Goal: Task Accomplishment & Management: Complete application form

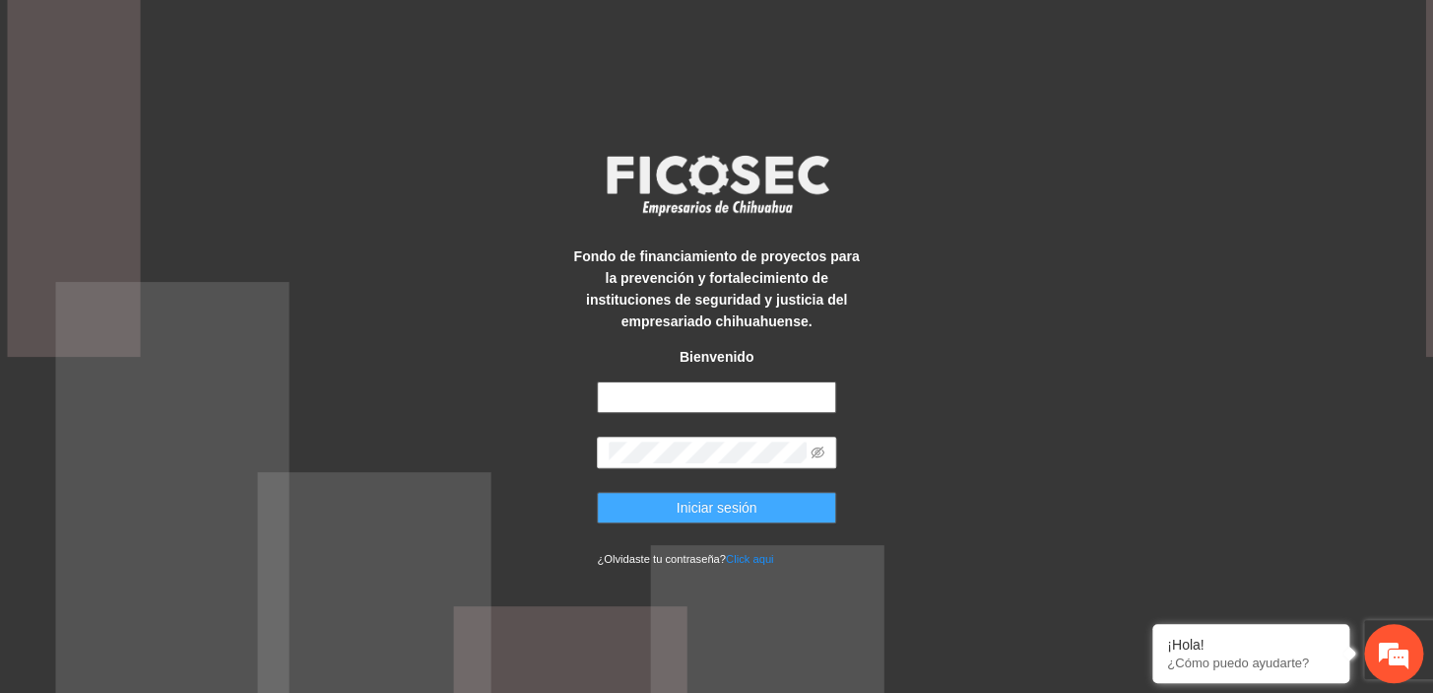
type input "**********"
click at [755, 514] on span "Iniciar sesión" at bounding box center [717, 508] width 81 height 22
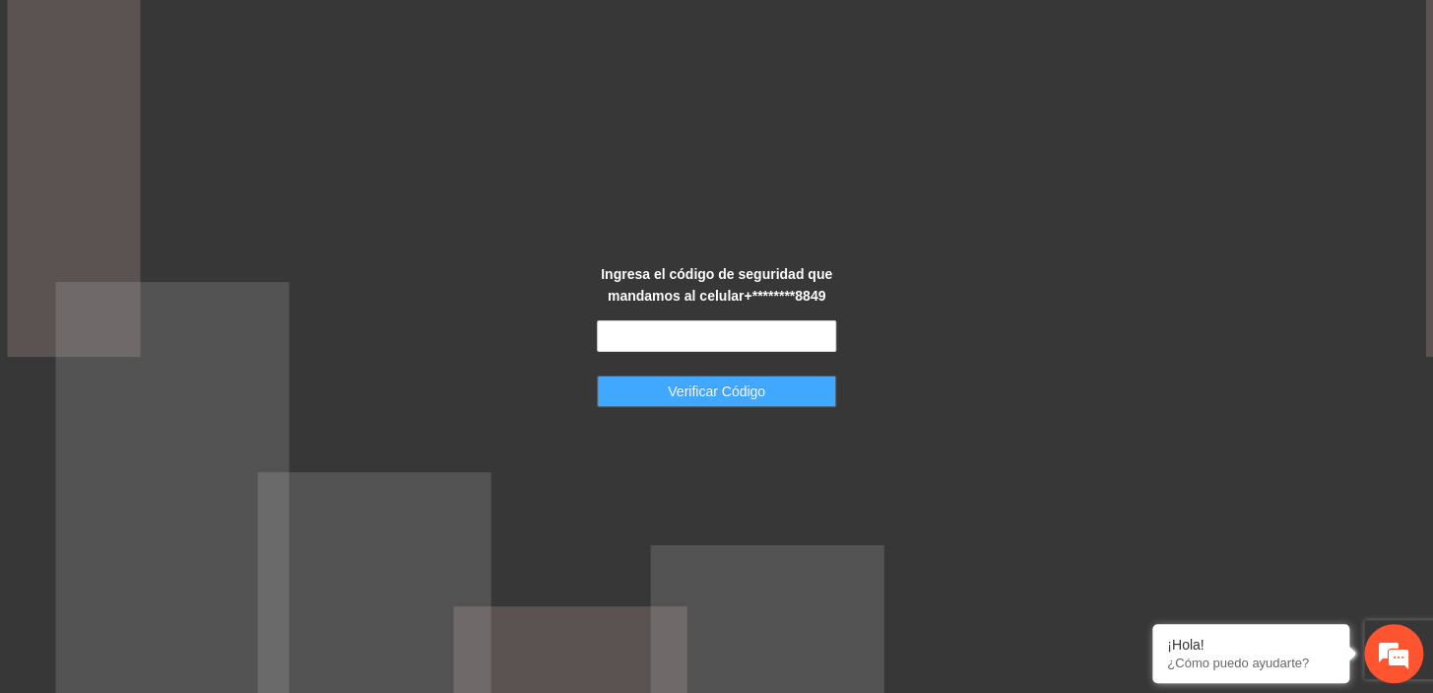
click at [711, 384] on span "Verificar Código" at bounding box center [717, 391] width 98 height 22
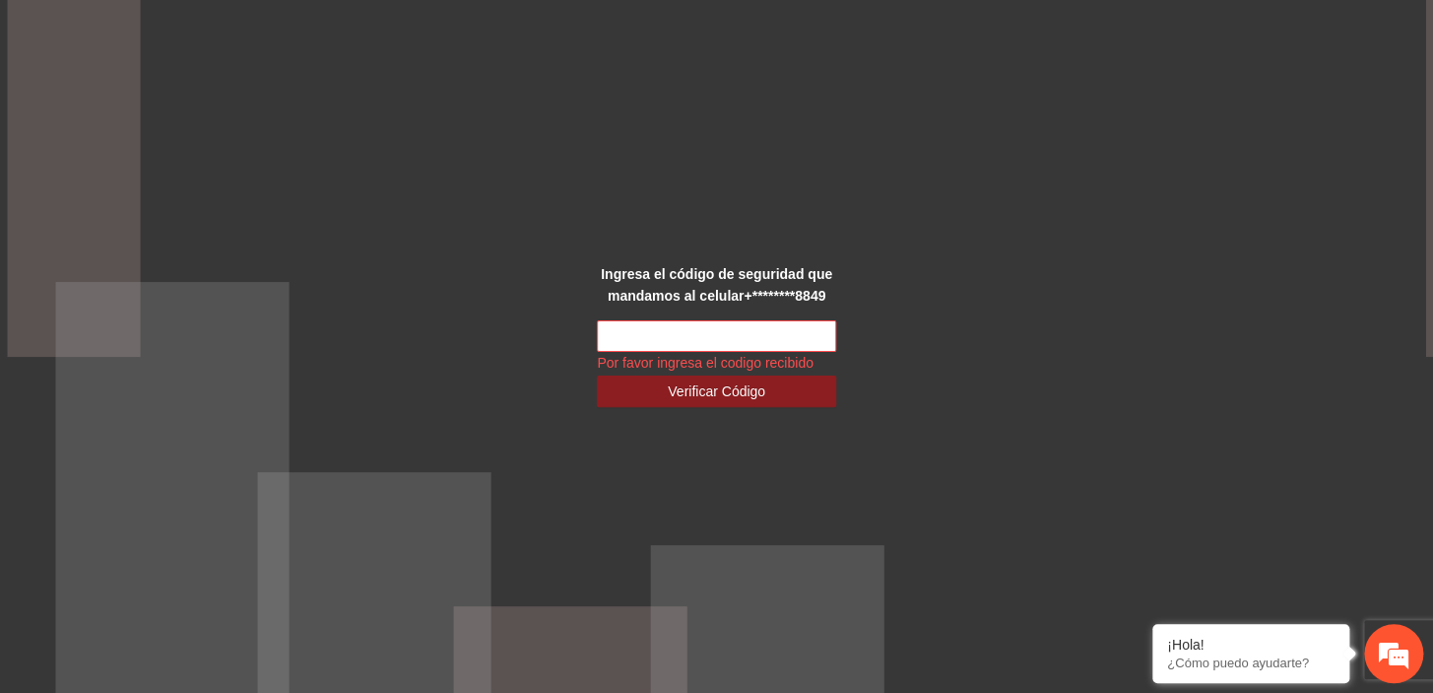
click at [690, 454] on div "Ingresa el código de seguridad que mandamos al celular +********8849 Por favor …" at bounding box center [716, 346] width 1433 height 693
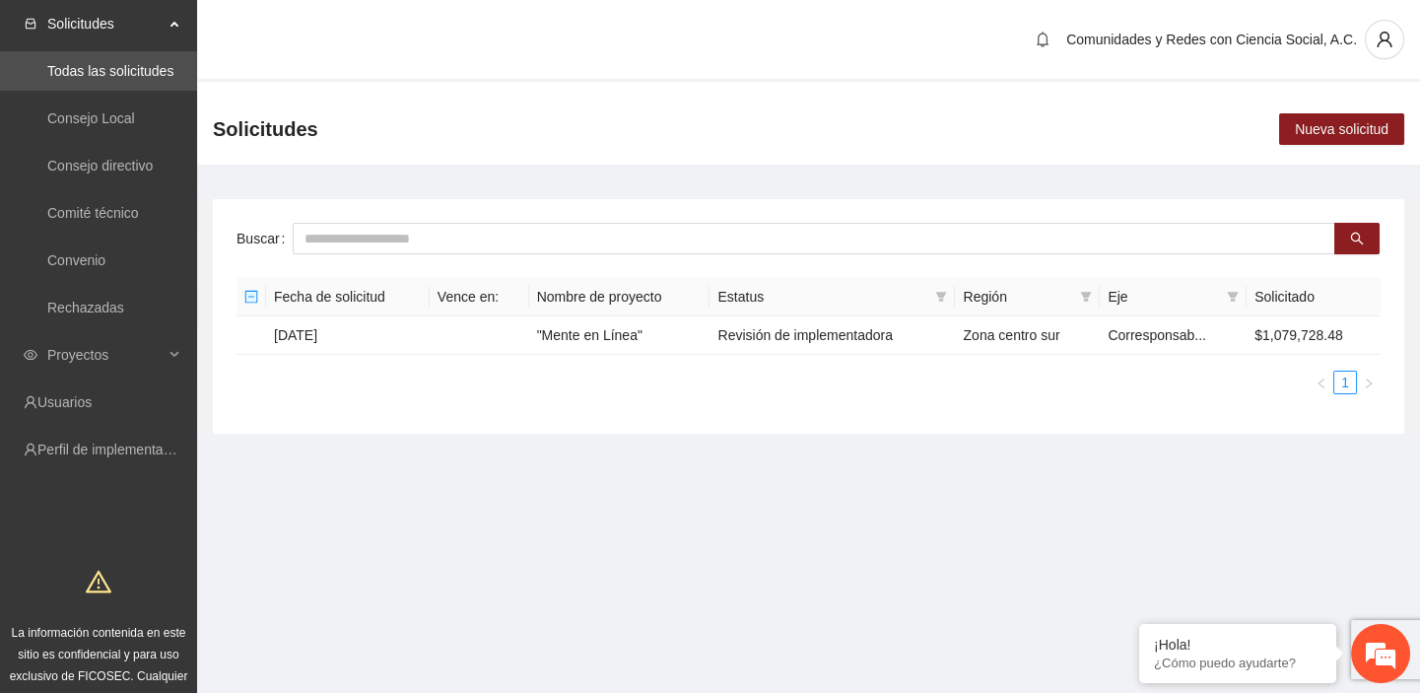
click at [574, 465] on section "Comunidades y Redes con Ciencia Social, A.C. Solicitudes Nueva solicitud Buscar…" at bounding box center [808, 254] width 1223 height 508
click at [582, 327] on td ""Mente en Línea"" at bounding box center [619, 335] width 181 height 38
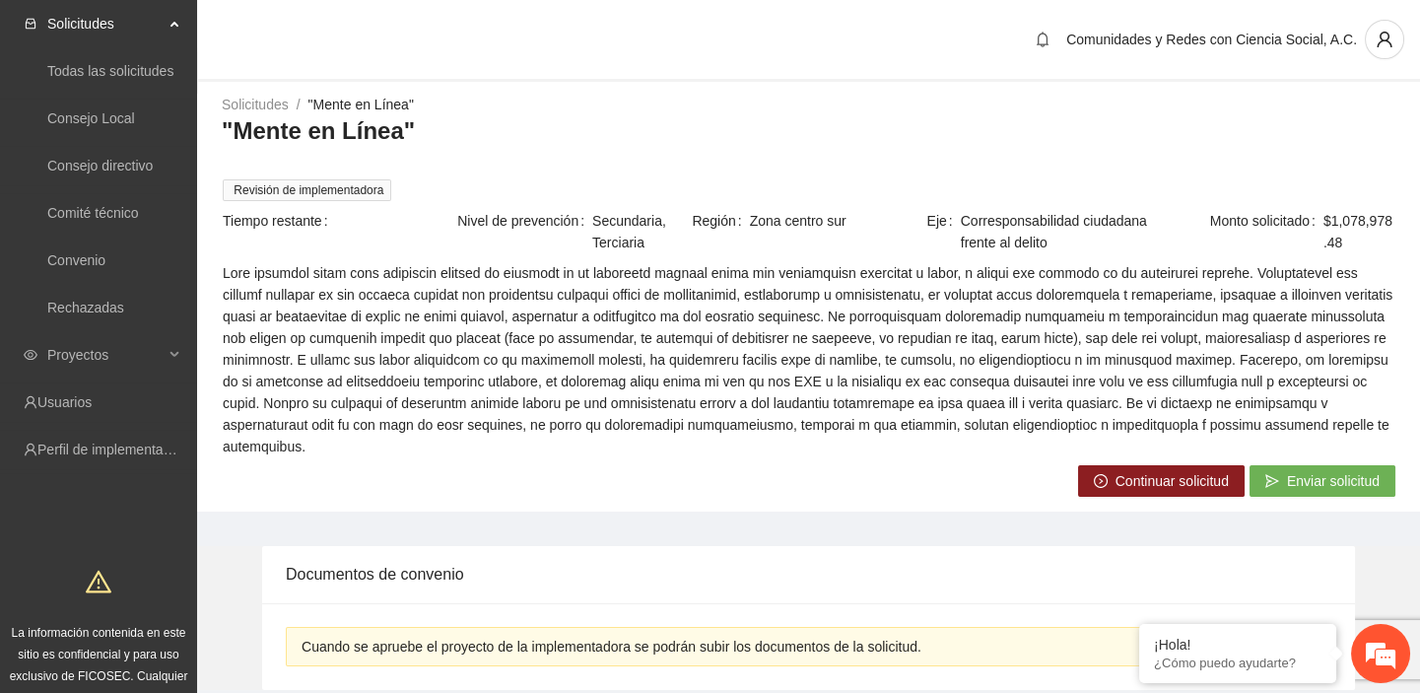
click at [1168, 470] on span "Continuar solicitud" at bounding box center [1171, 481] width 113 height 22
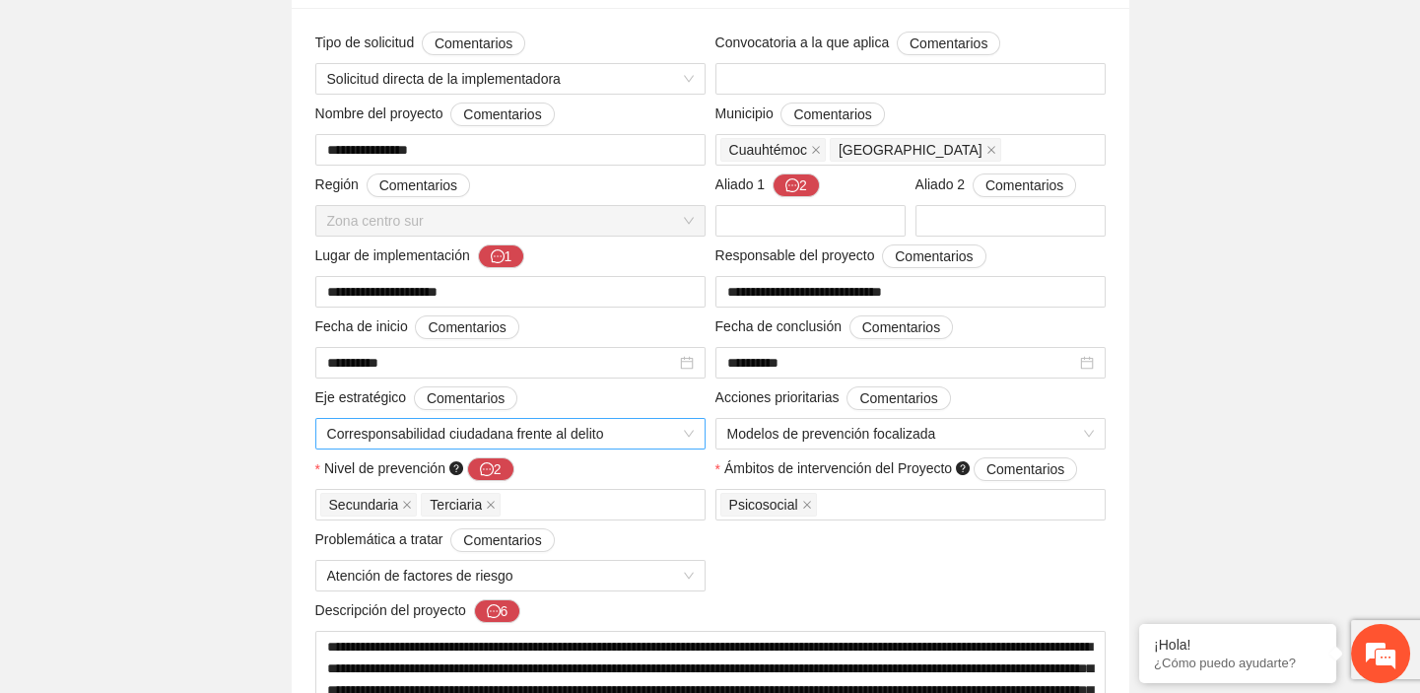
scroll to position [268, 0]
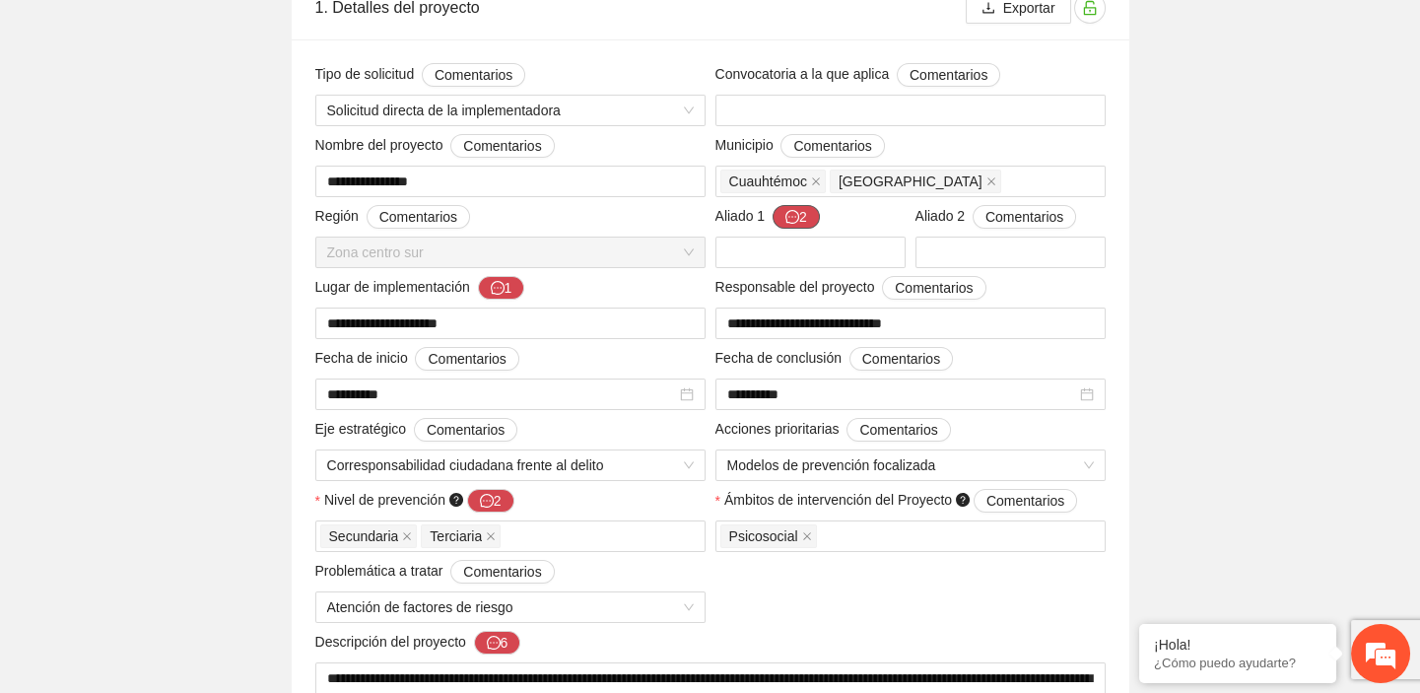
click at [794, 214] on icon "message" at bounding box center [792, 217] width 14 height 14
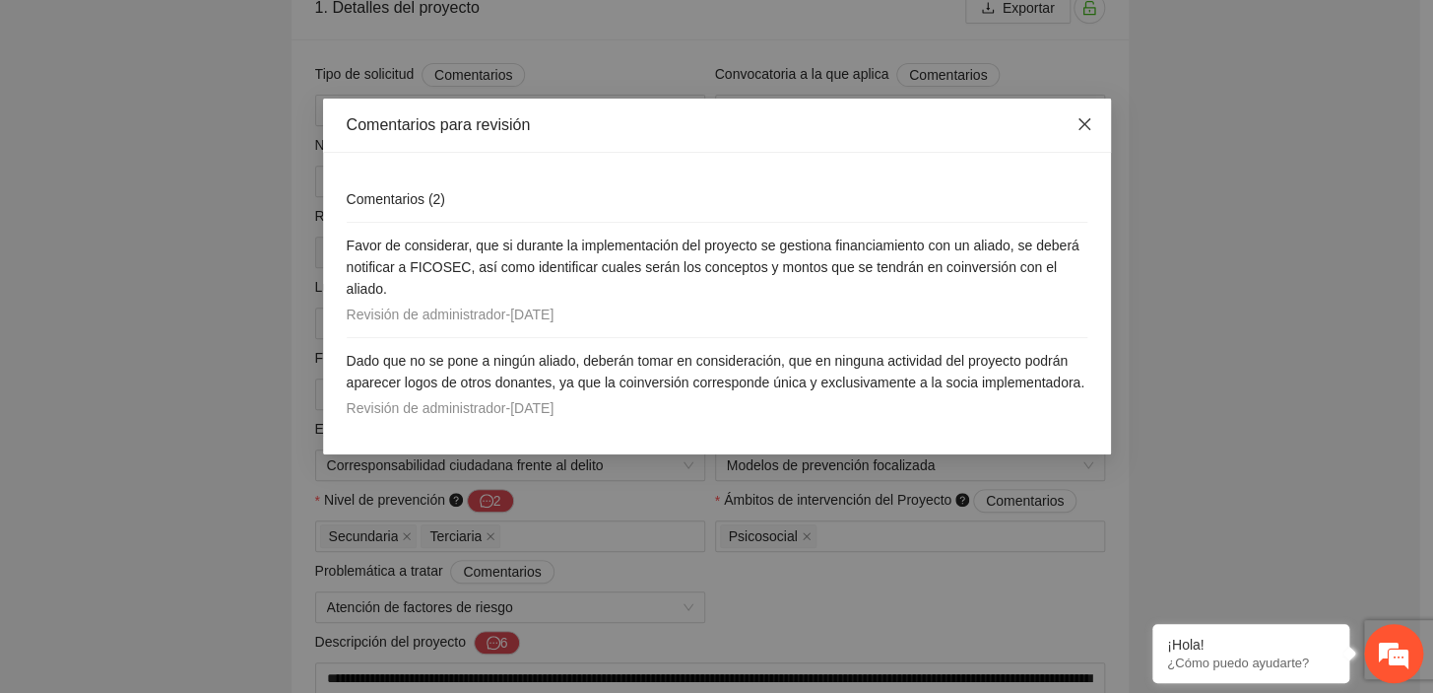
click at [1086, 119] on icon "close" at bounding box center [1085, 124] width 16 height 16
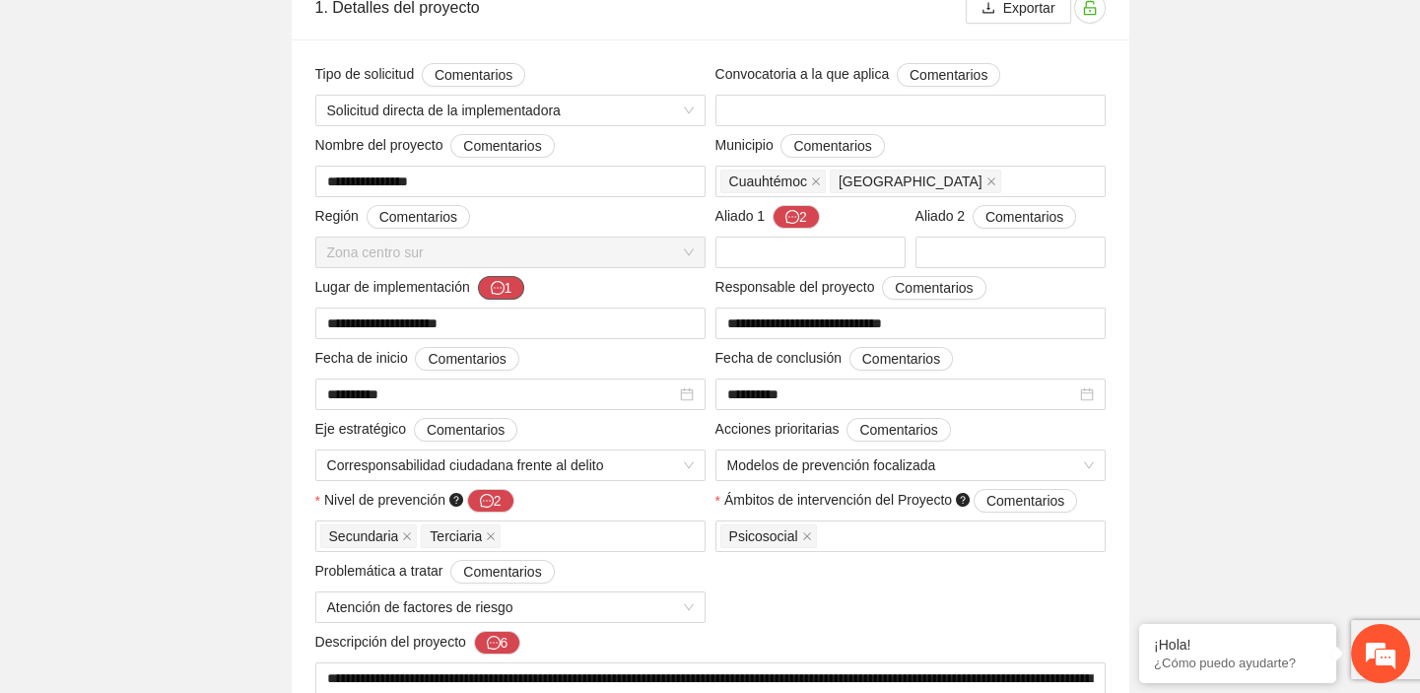
click at [492, 295] on span "message" at bounding box center [498, 289] width 14 height 16
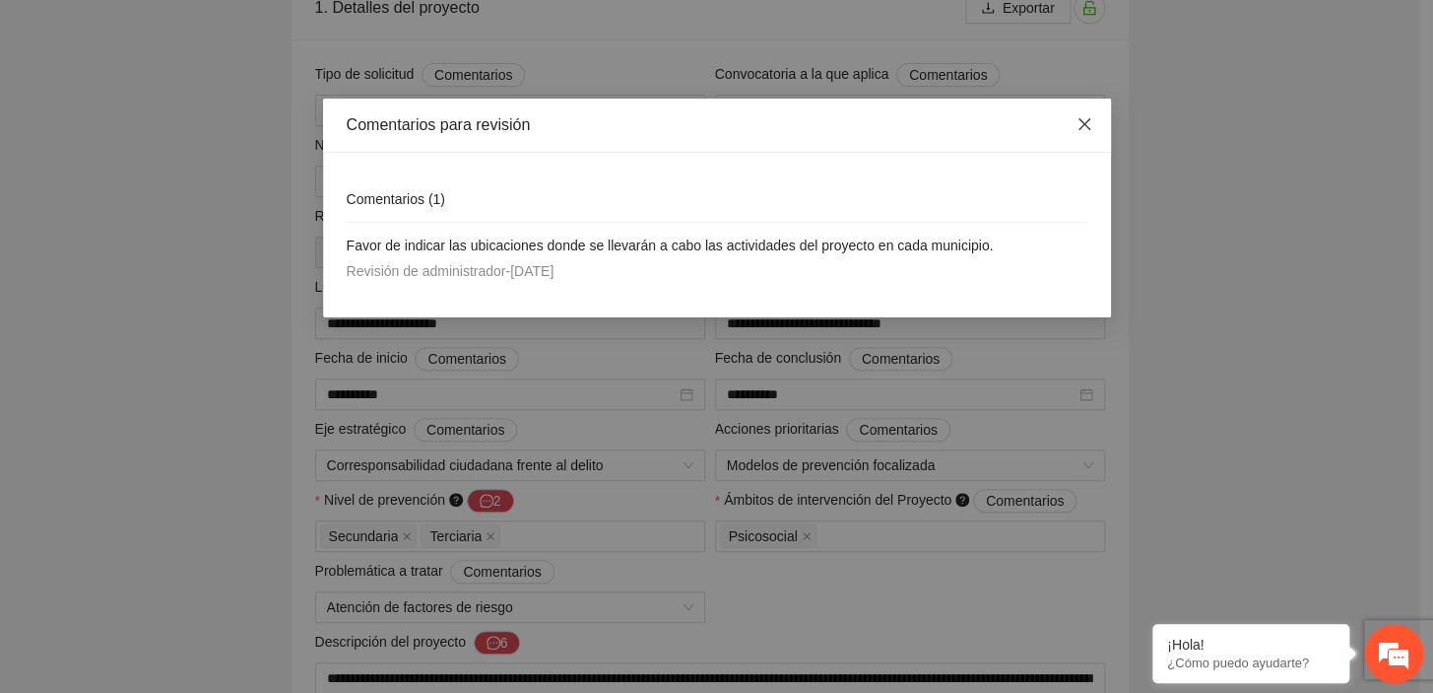
click at [1092, 132] on icon "close" at bounding box center [1085, 124] width 16 height 16
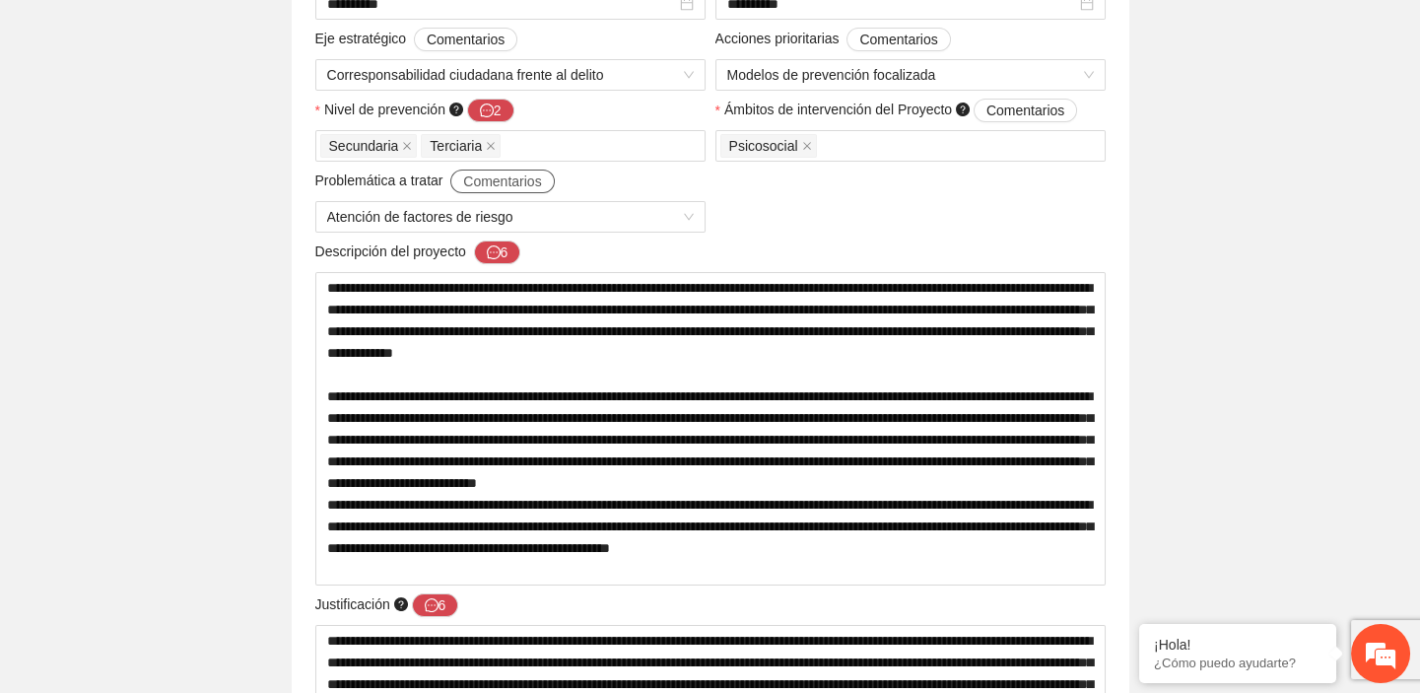
scroll to position [627, 0]
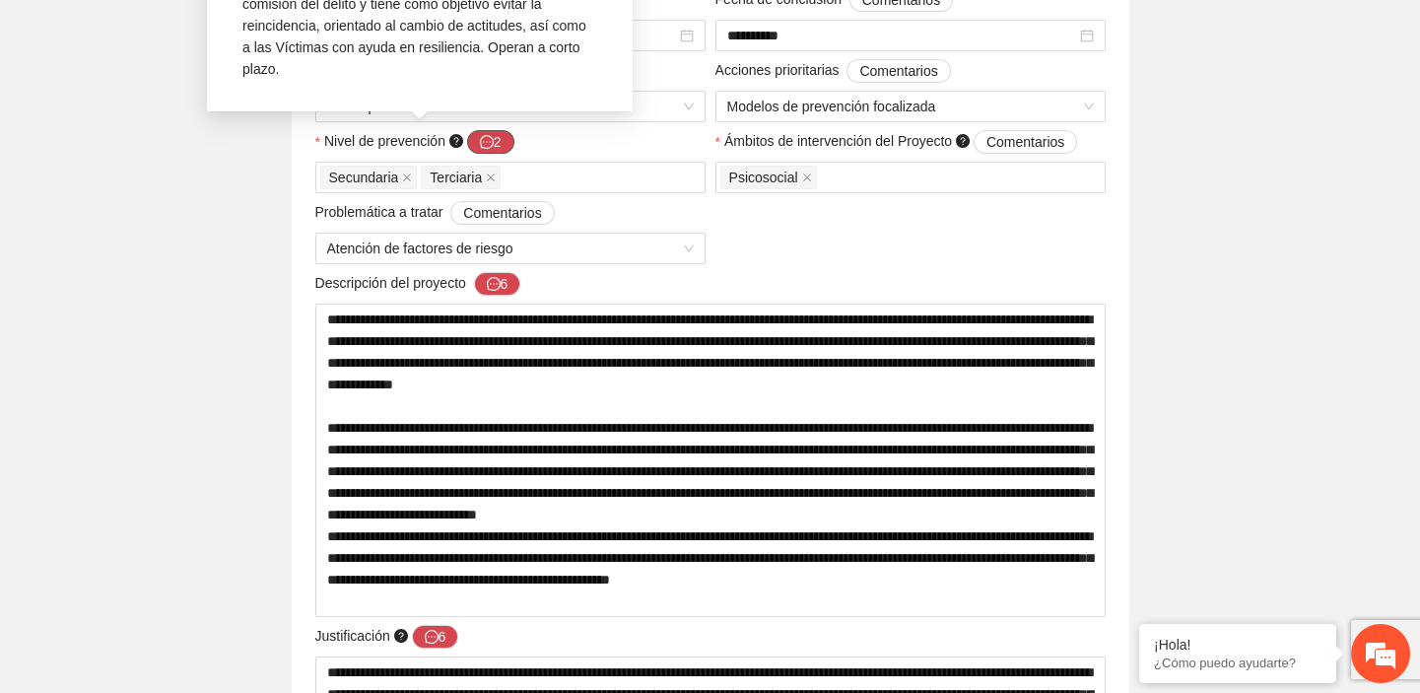
click at [499, 137] on button "2" at bounding box center [490, 142] width 47 height 24
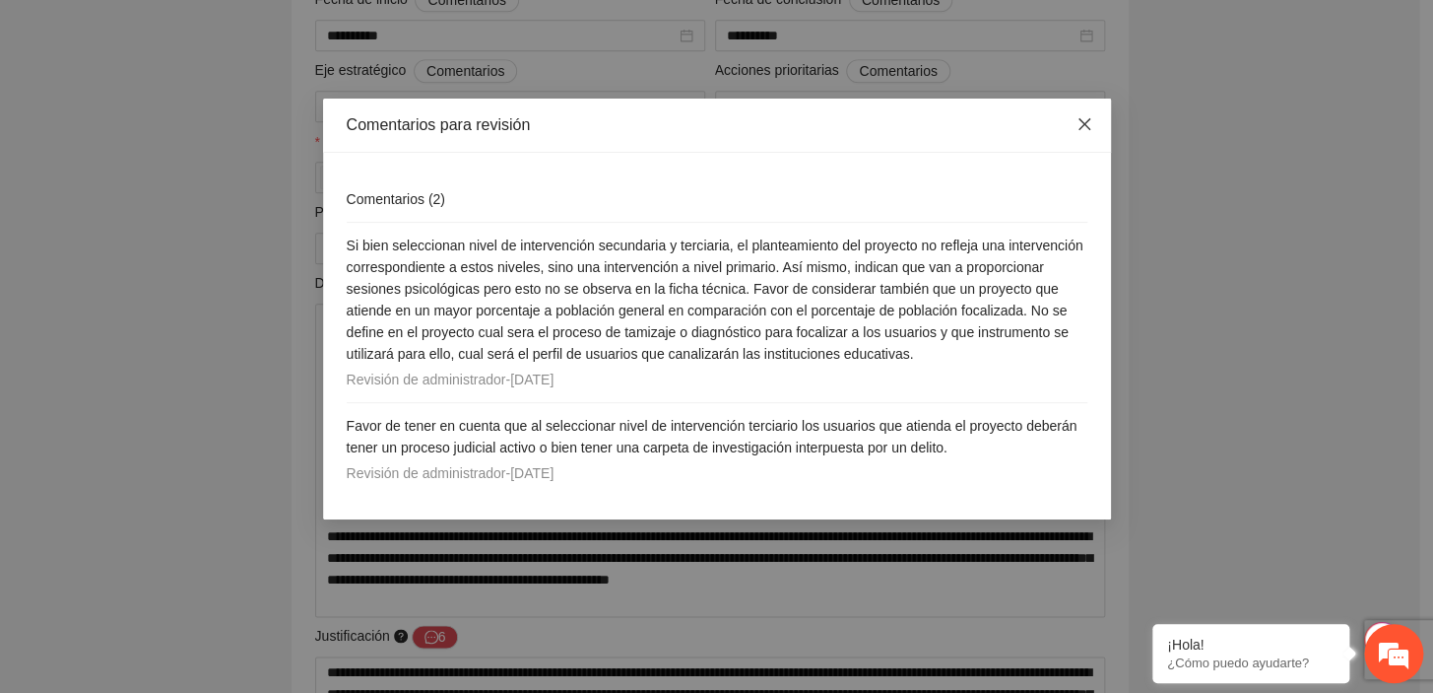
click at [1087, 125] on icon "close" at bounding box center [1085, 124] width 16 height 16
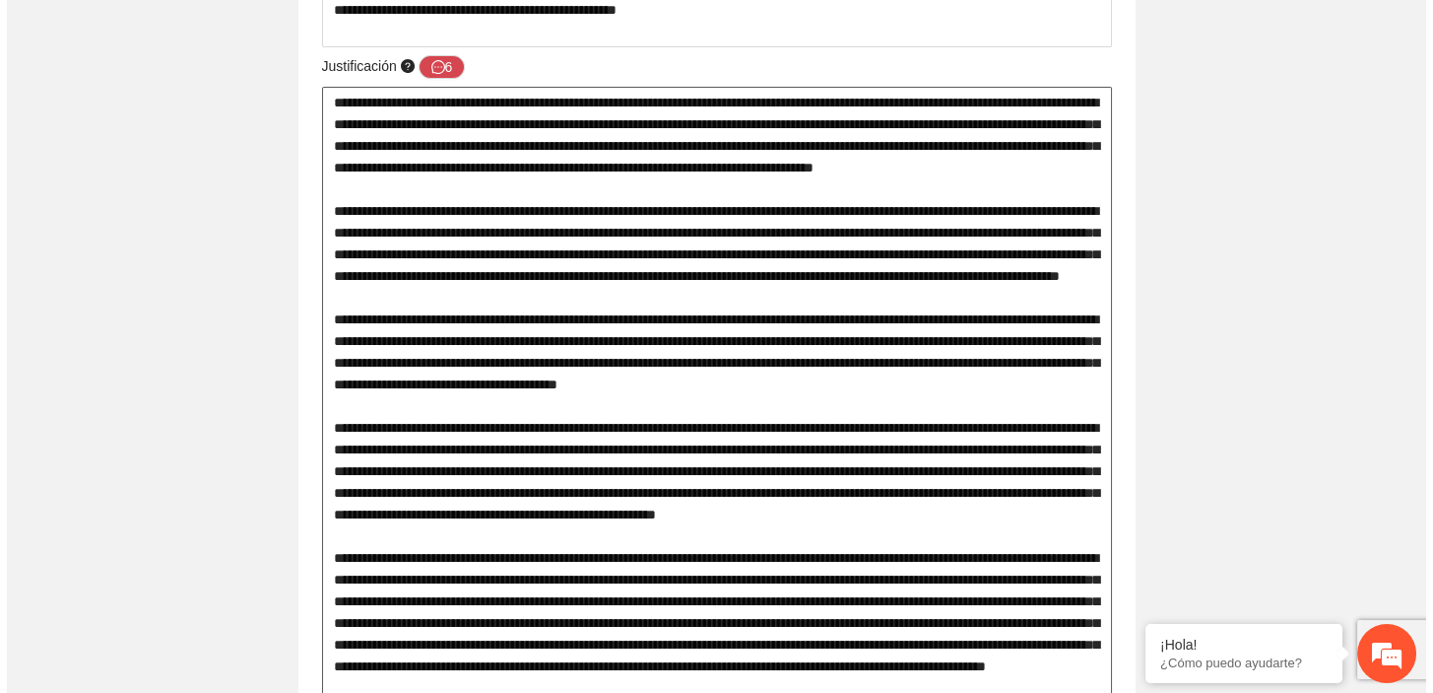
scroll to position [1163, 0]
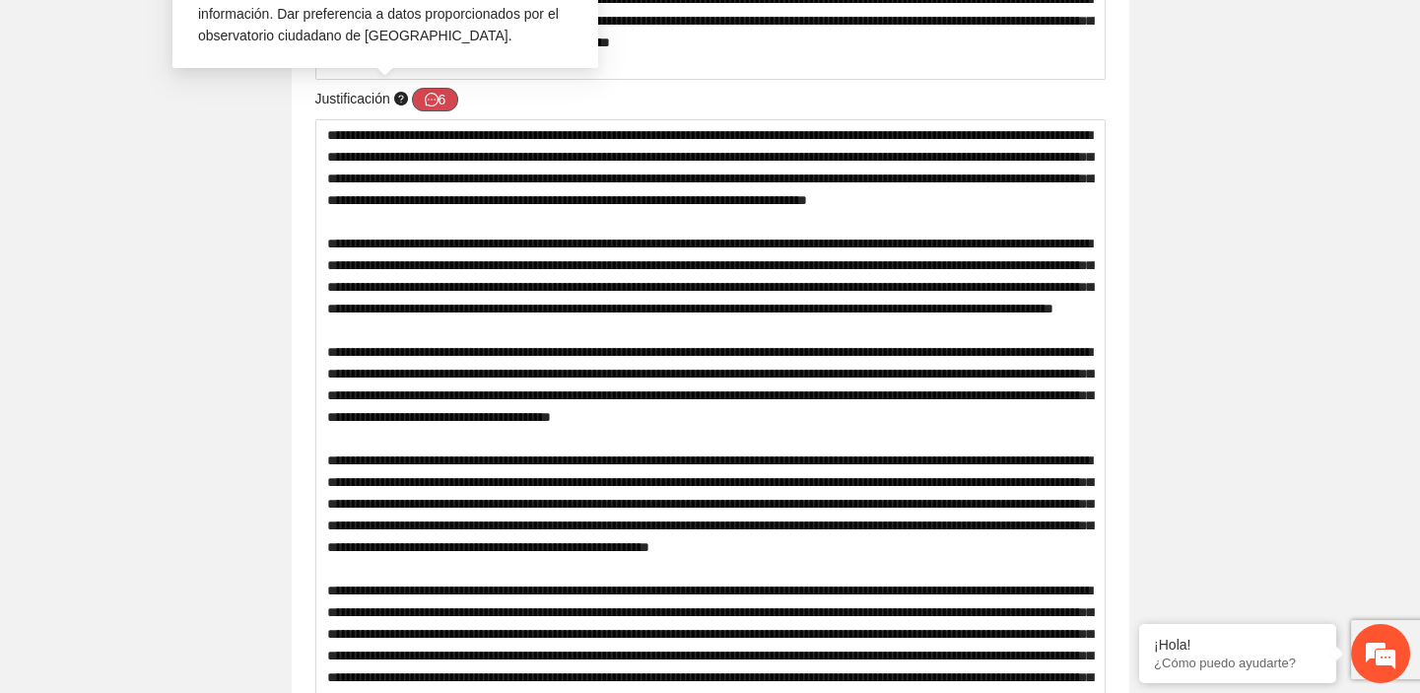
click at [427, 101] on icon "message" at bounding box center [432, 100] width 14 height 14
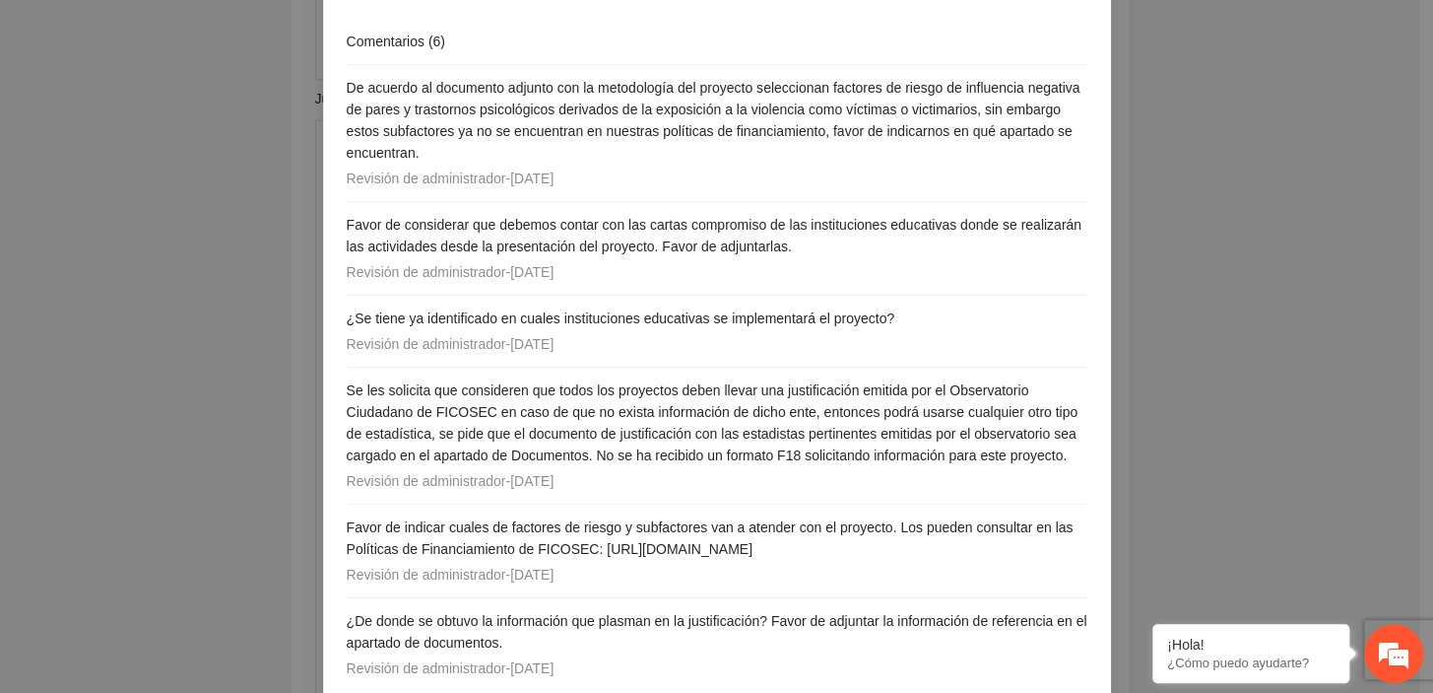
scroll to position [224, 0]
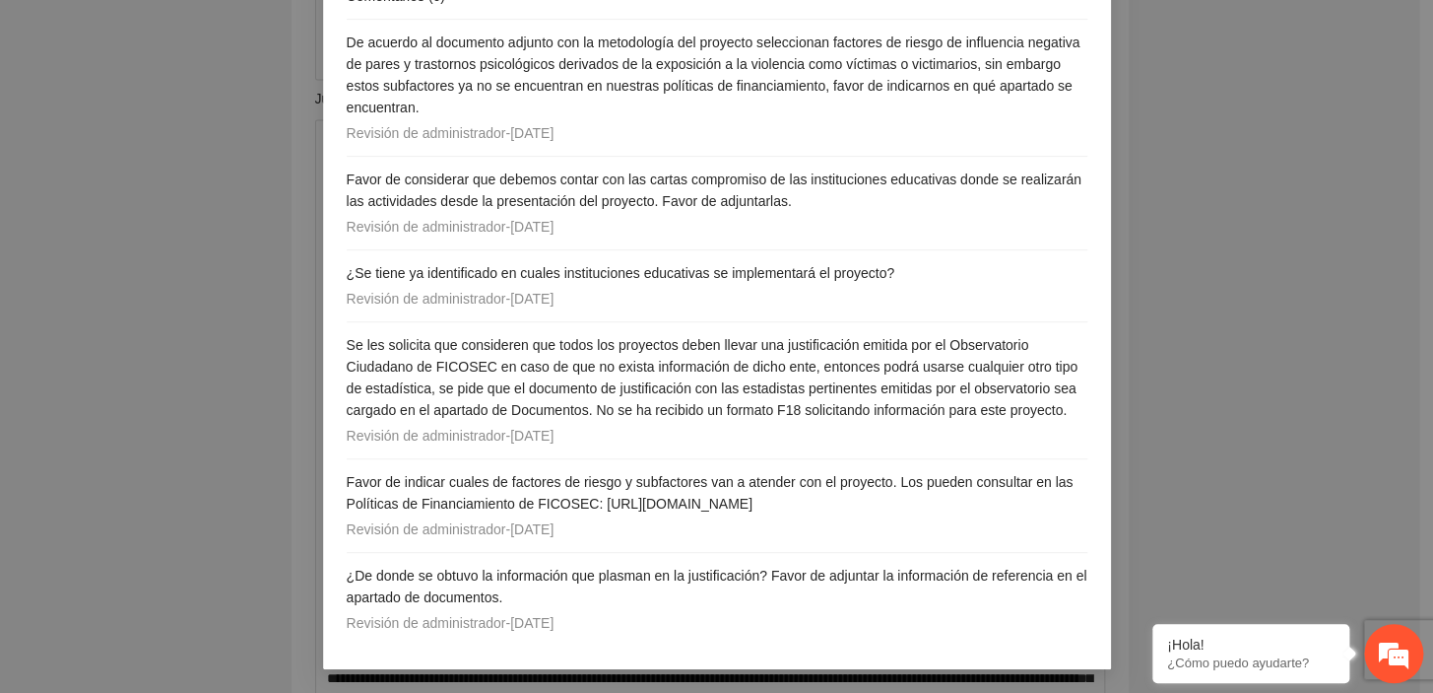
click at [180, 256] on div "Comentarios para revisión Comentarios ( 6 ) De acuerdo al documento adjunto con…" at bounding box center [716, 346] width 1433 height 693
click at [183, 252] on div "Comentarios para revisión Comentarios ( 6 ) De acuerdo al documento adjunto con…" at bounding box center [716, 346] width 1433 height 693
click at [1231, 414] on div "Comentarios para revisión Comentarios ( 6 ) De acuerdo al documento adjunto con…" at bounding box center [716, 346] width 1433 height 693
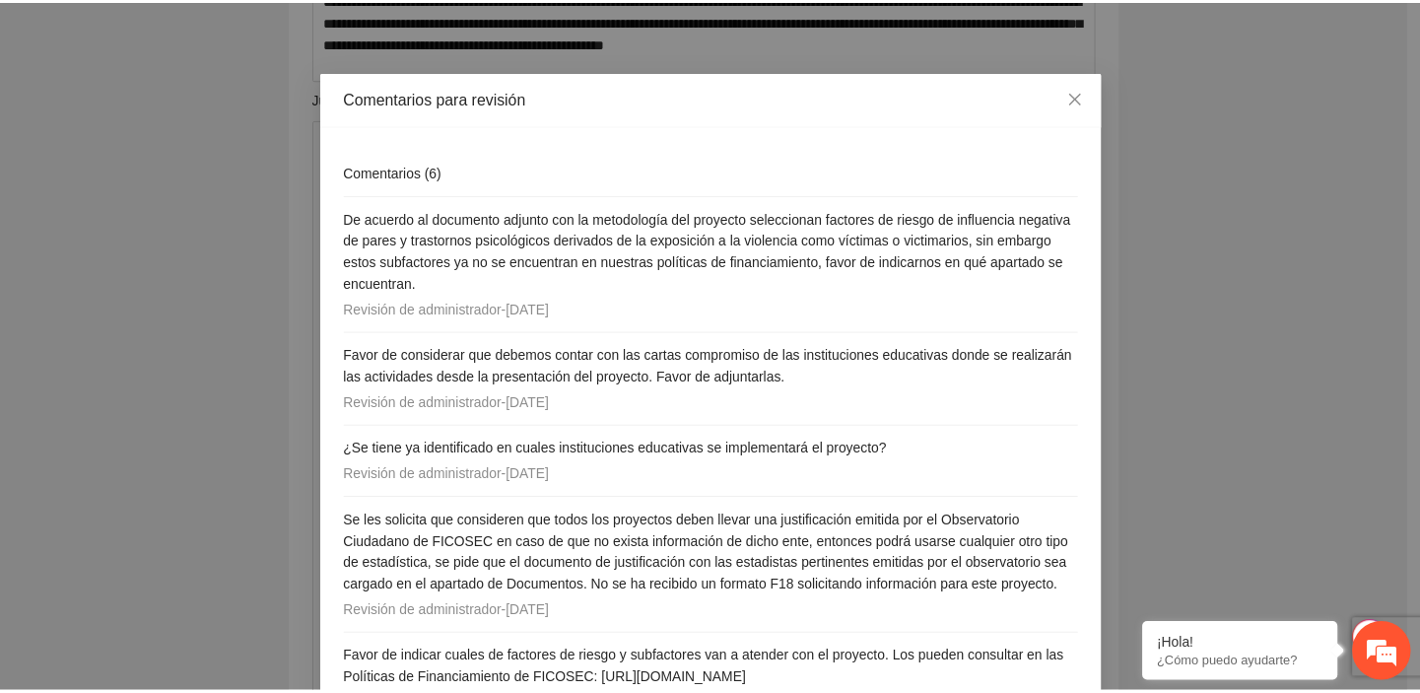
scroll to position [0, 0]
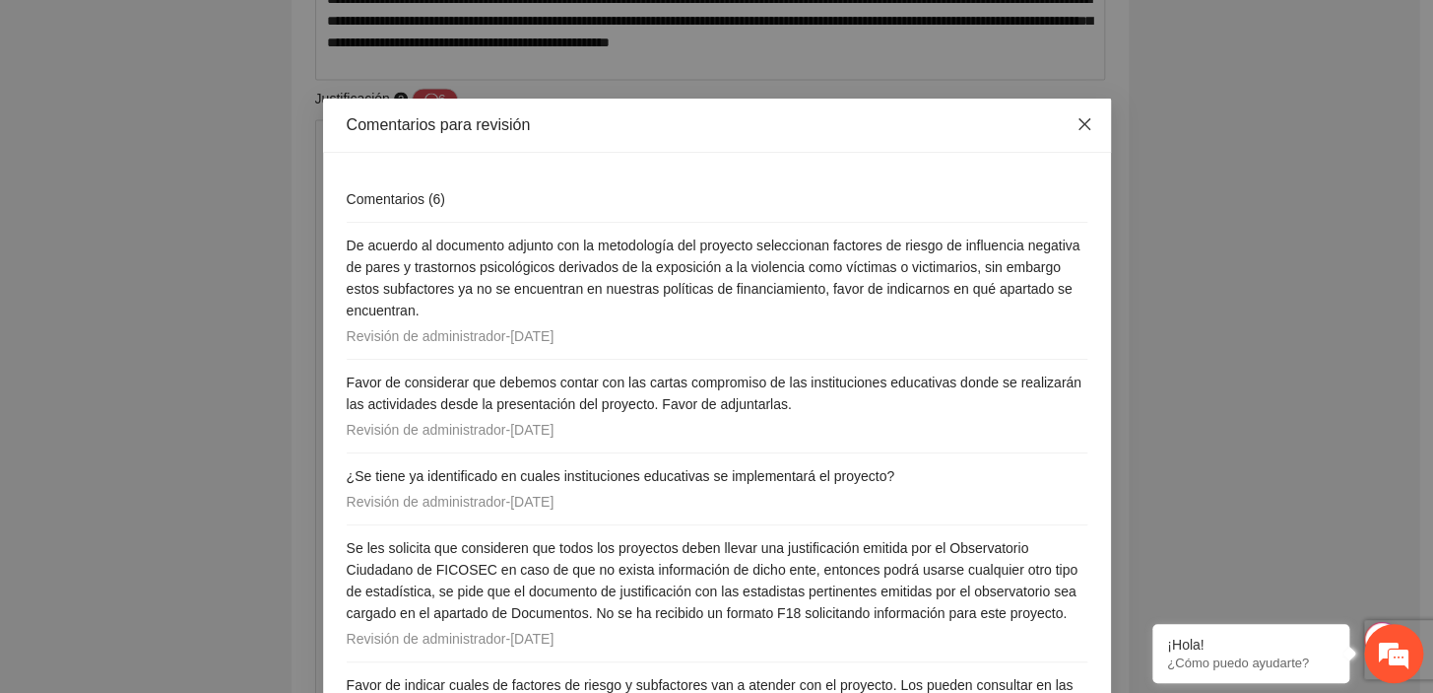
click at [1092, 128] on span "Close" at bounding box center [1084, 125] width 53 height 53
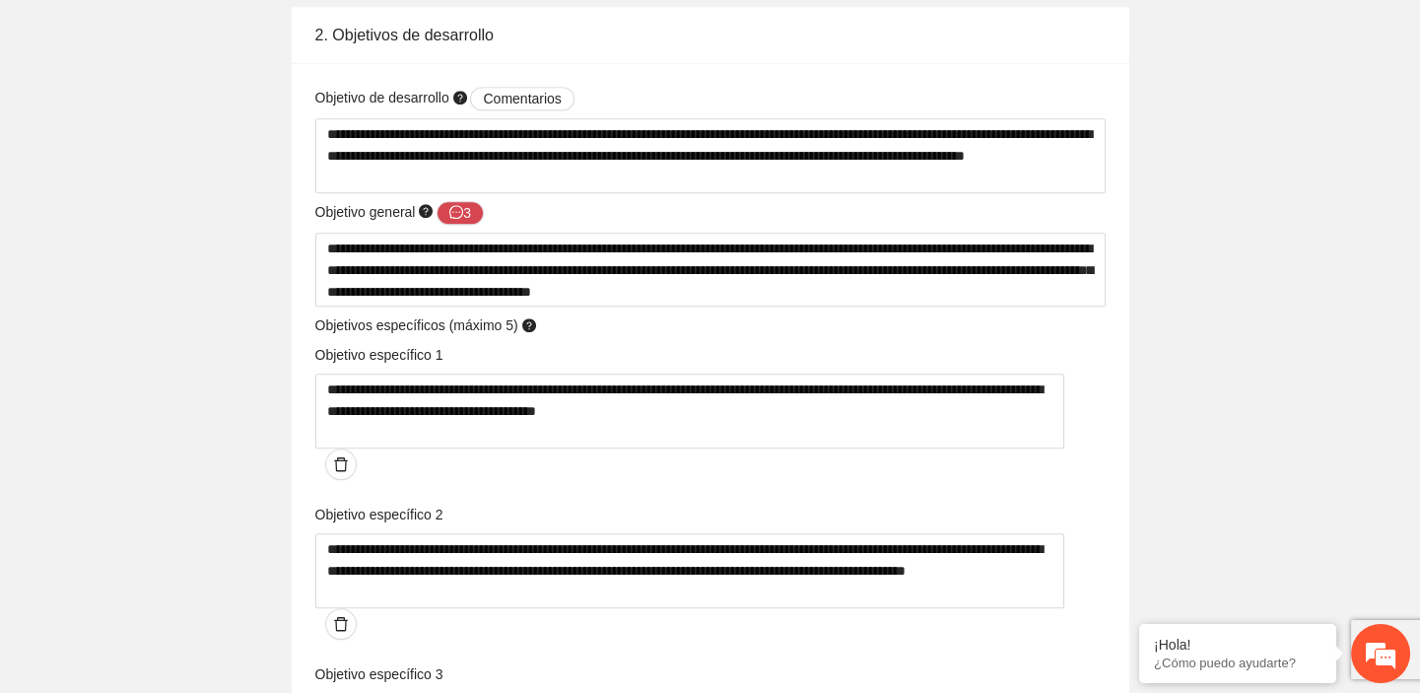
scroll to position [3313, 0]
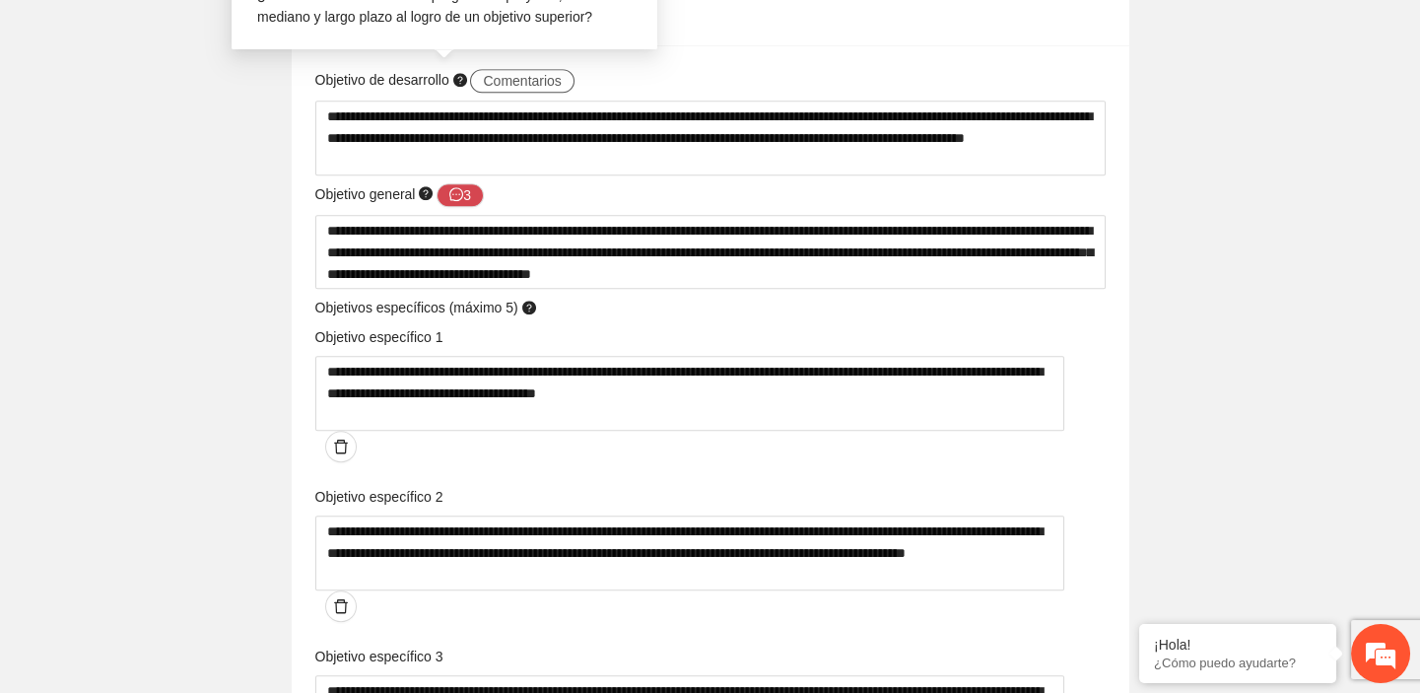
click at [506, 83] on span "Comentarios" at bounding box center [522, 81] width 78 height 22
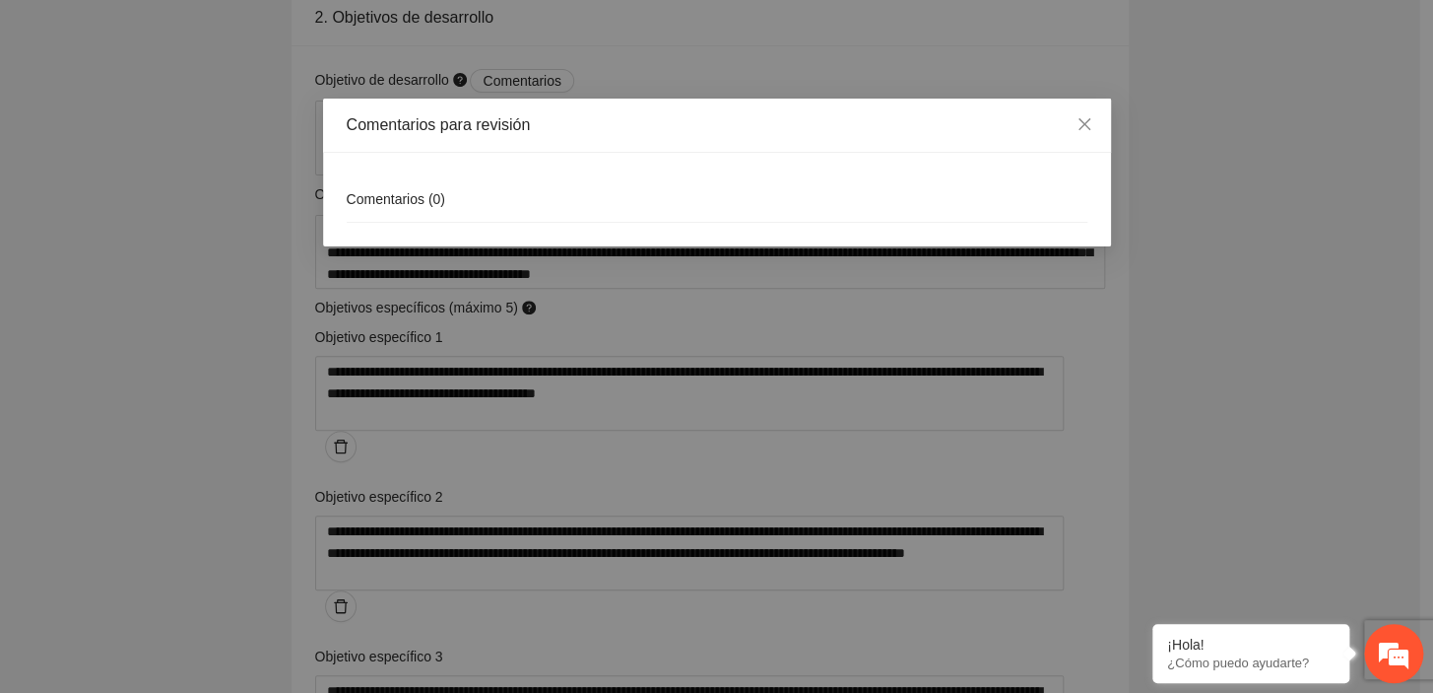
click at [139, 147] on div "Comentarios para revisión Comentarios ( 0 )" at bounding box center [716, 346] width 1433 height 693
click at [1078, 122] on icon "close" at bounding box center [1085, 124] width 16 height 16
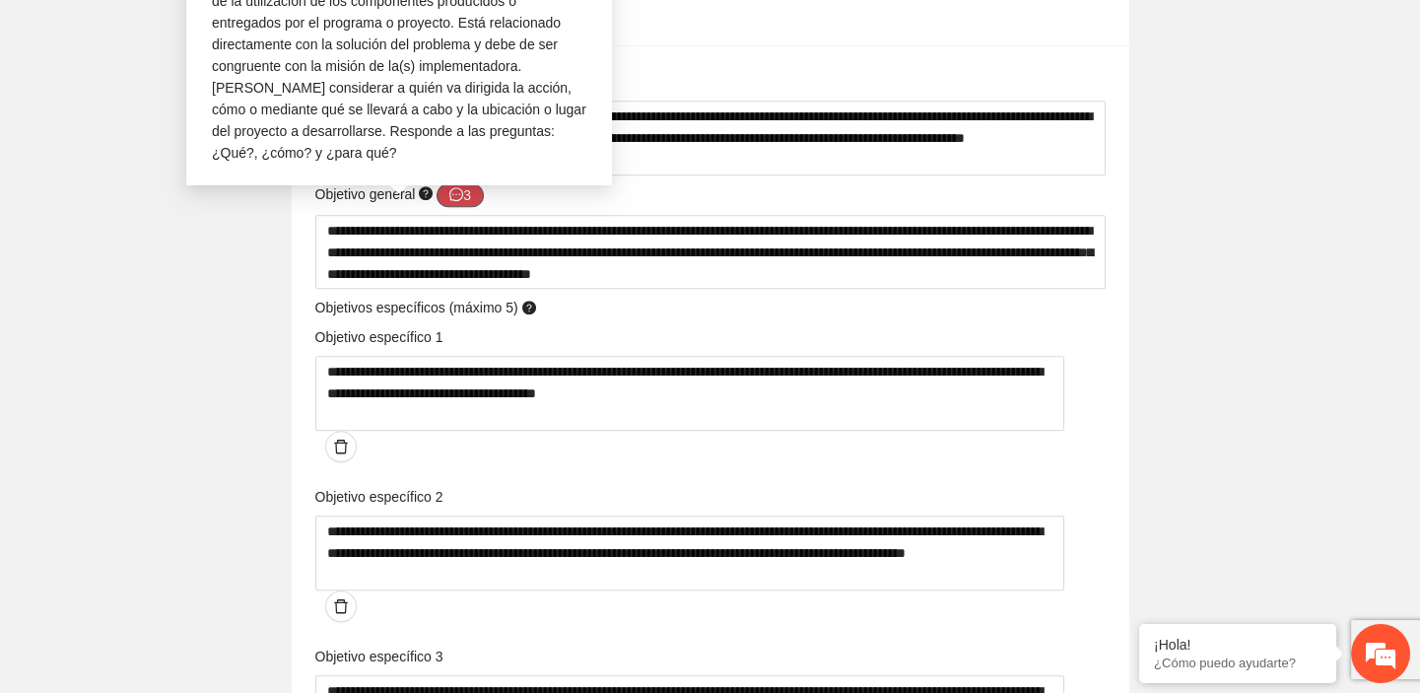
click at [462, 194] on icon "message" at bounding box center [456, 194] width 14 height 14
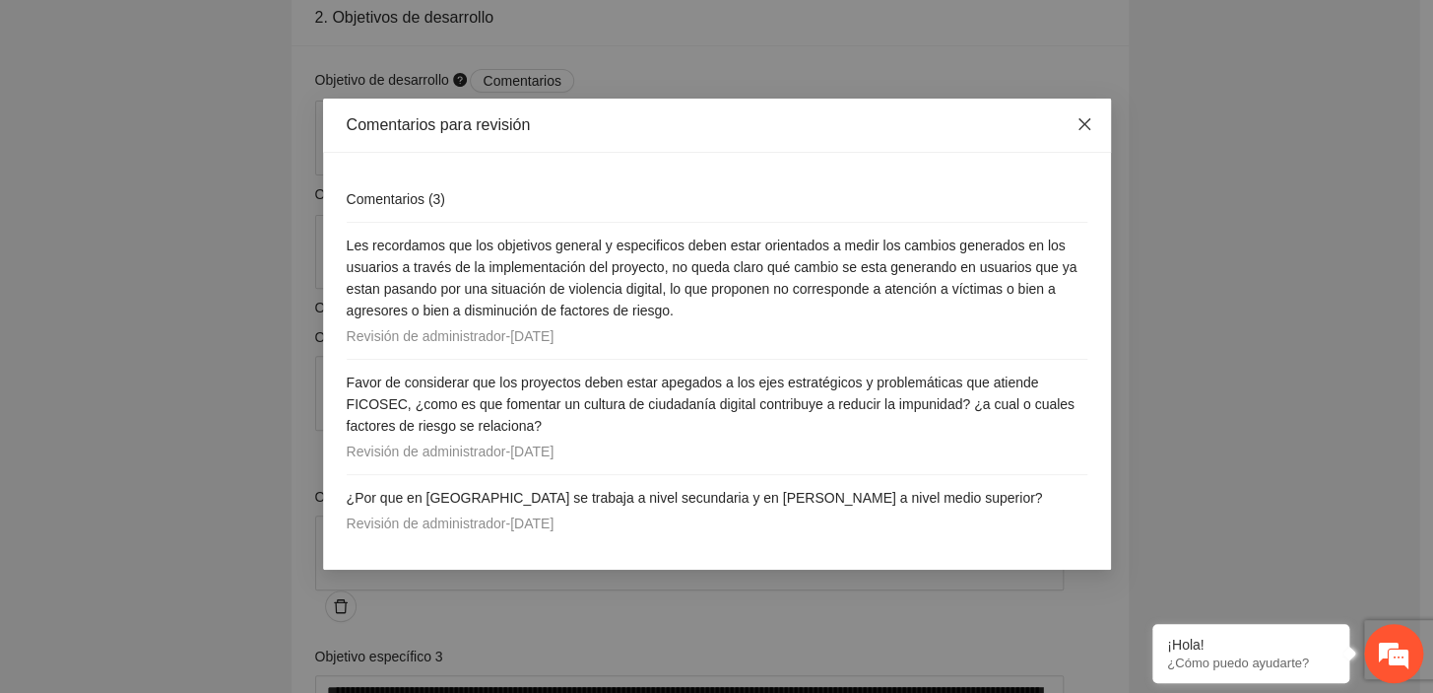
click at [1080, 122] on icon "close" at bounding box center [1084, 124] width 12 height 12
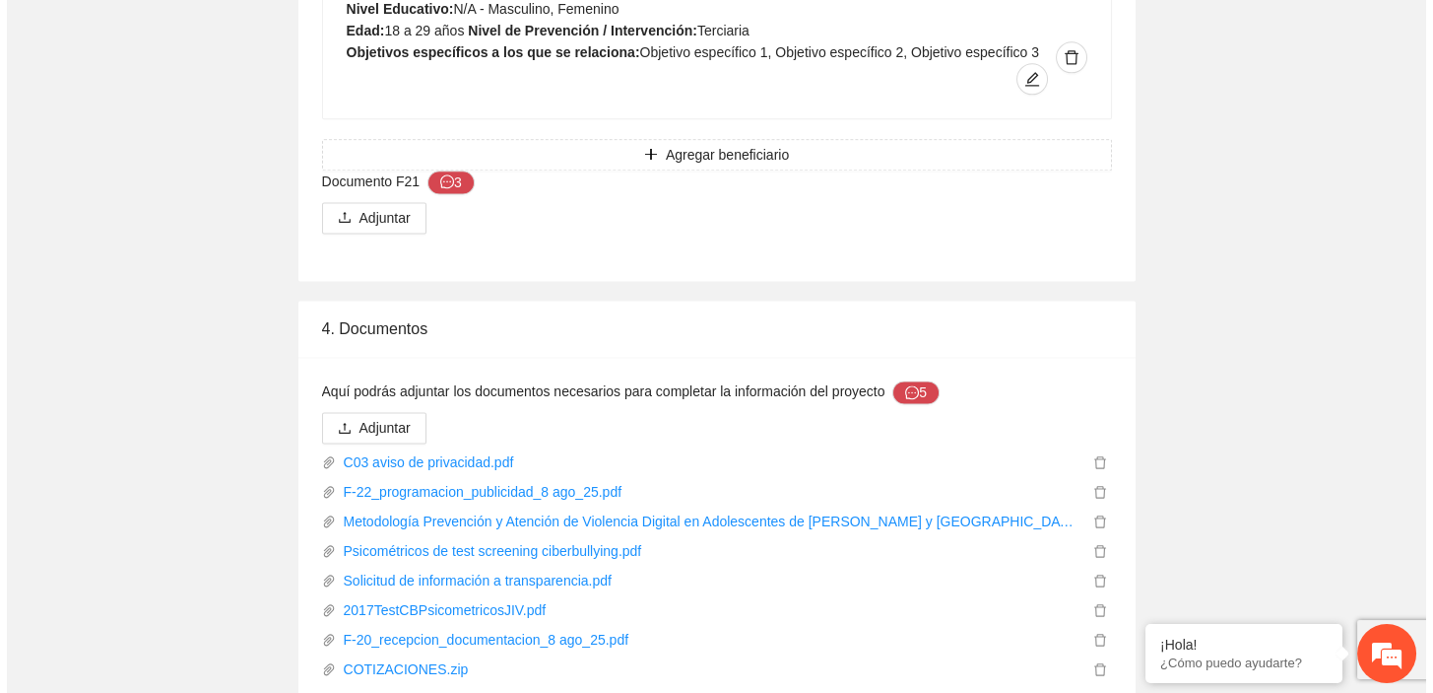
scroll to position [5683, 0]
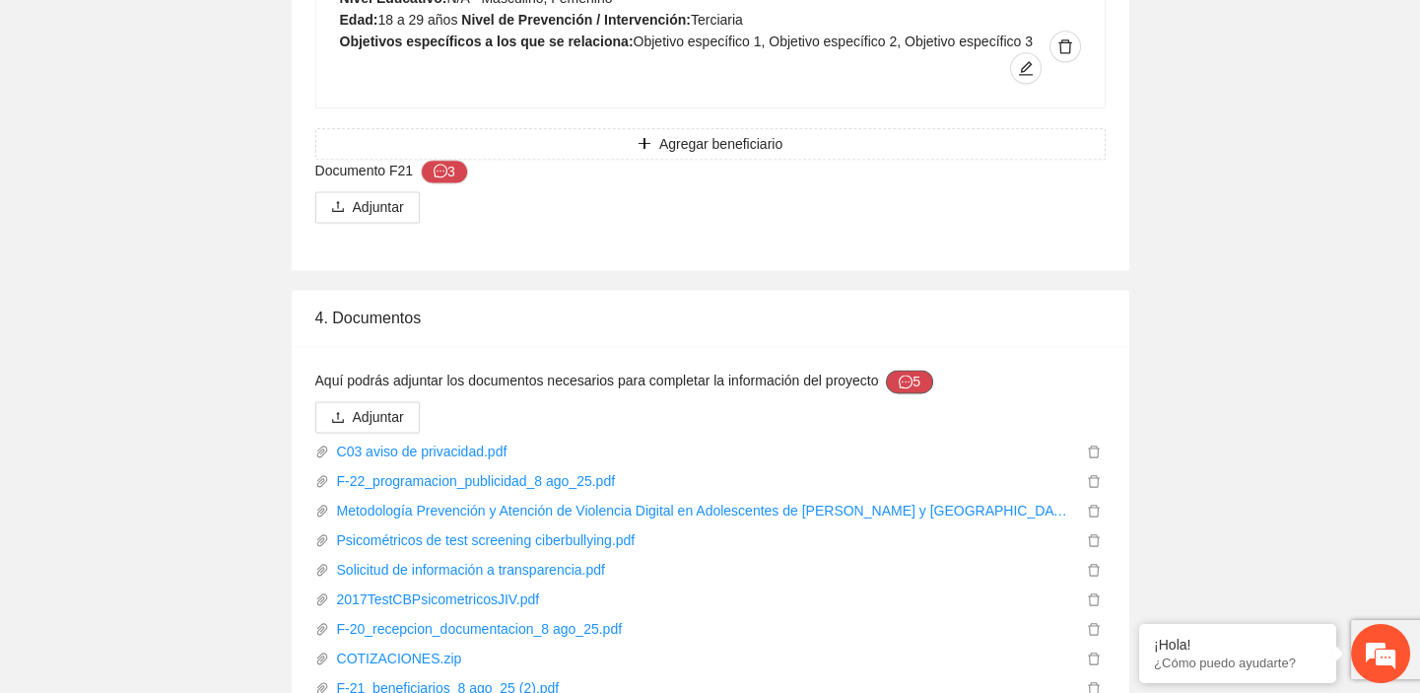
click at [898, 374] on icon "message" at bounding box center [905, 381] width 14 height 14
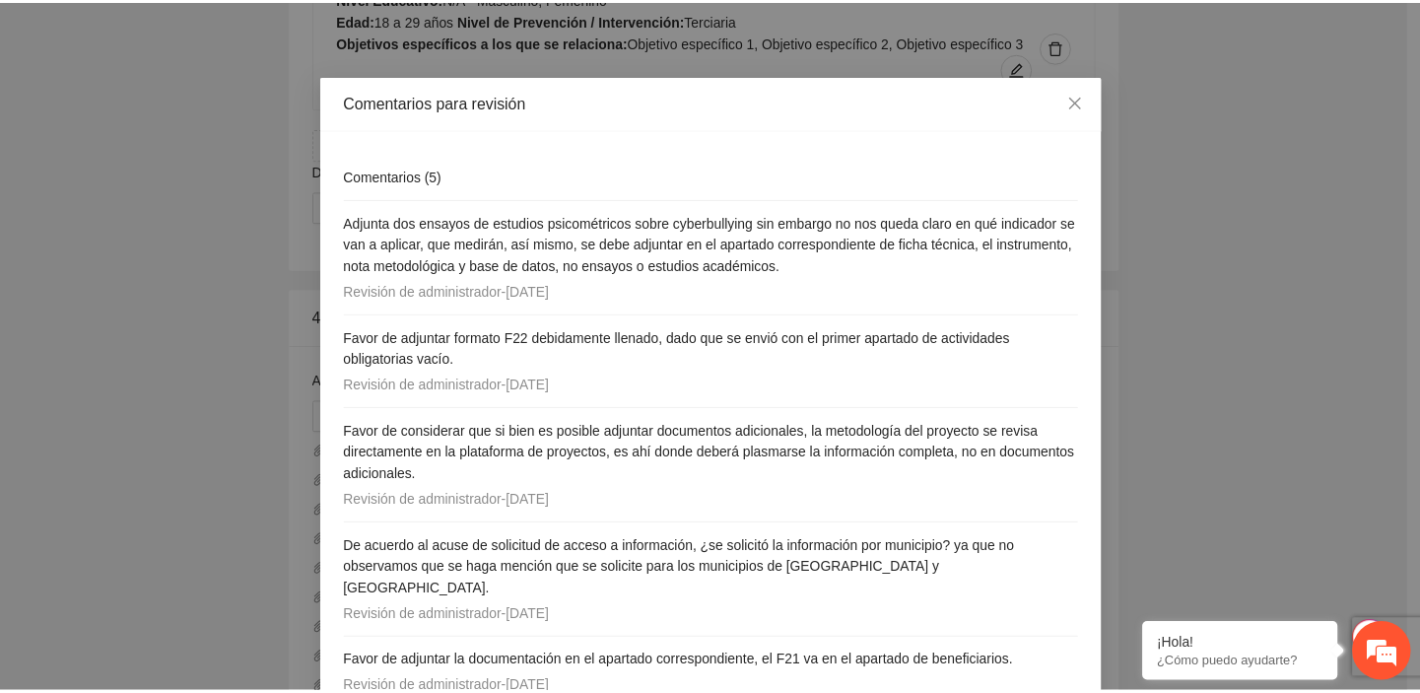
scroll to position [0, 0]
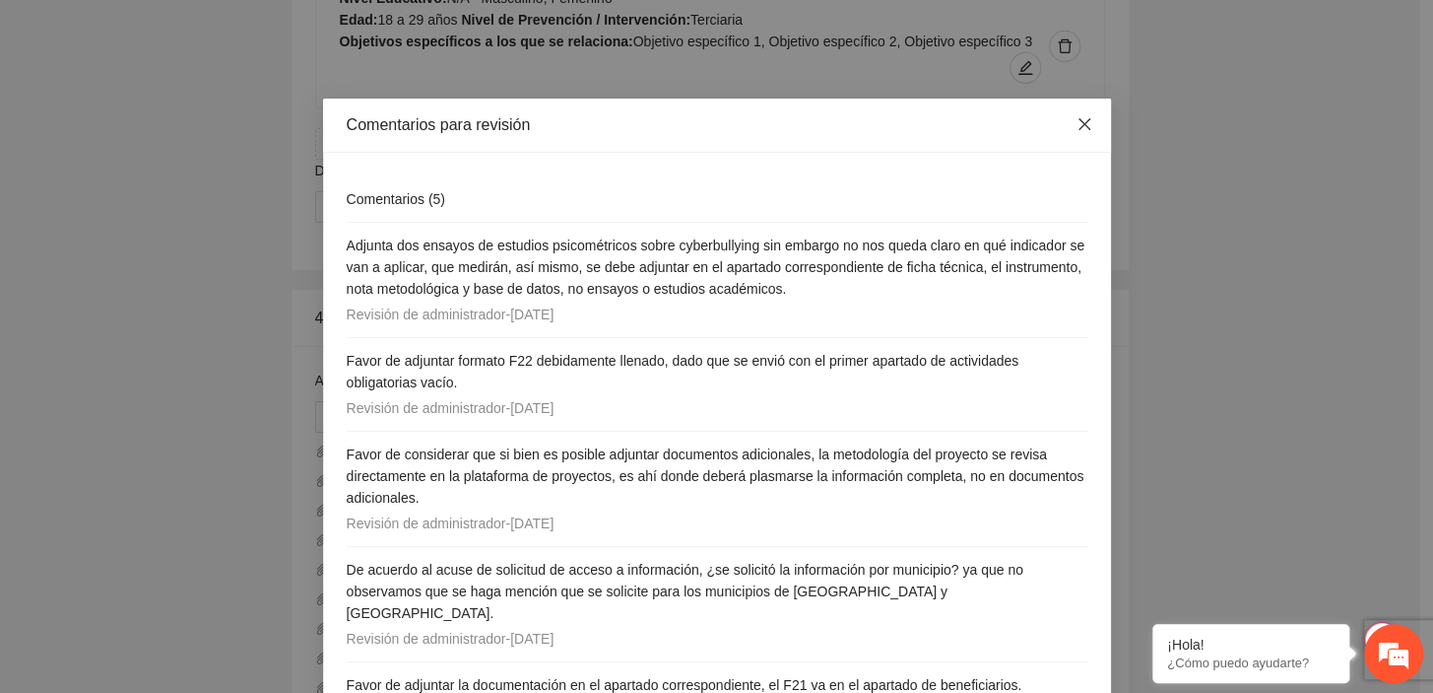
click at [1082, 128] on icon "close" at bounding box center [1085, 124] width 16 height 16
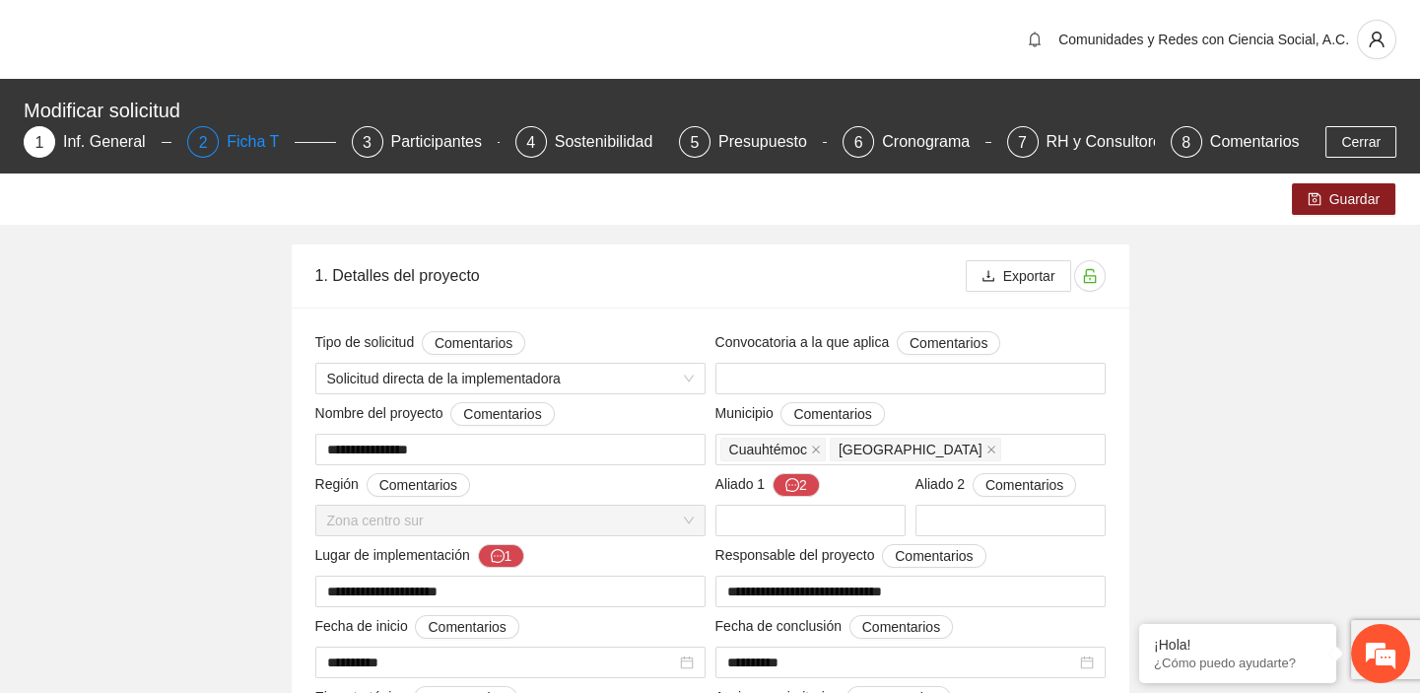
click at [268, 138] on div "Ficha T" at bounding box center [261, 142] width 68 height 32
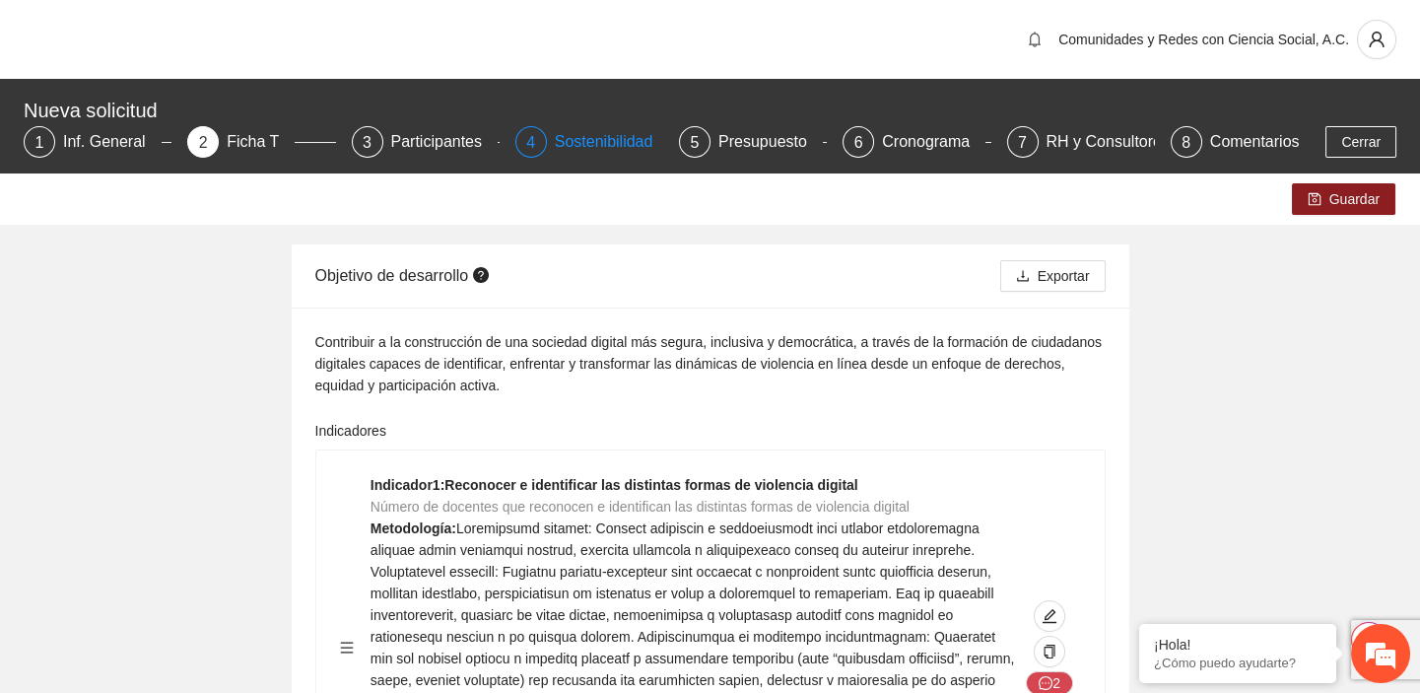
click at [595, 140] on div "Sostenibilidad" at bounding box center [612, 142] width 114 height 32
click at [603, 137] on div "Sostenibilidad" at bounding box center [612, 142] width 114 height 32
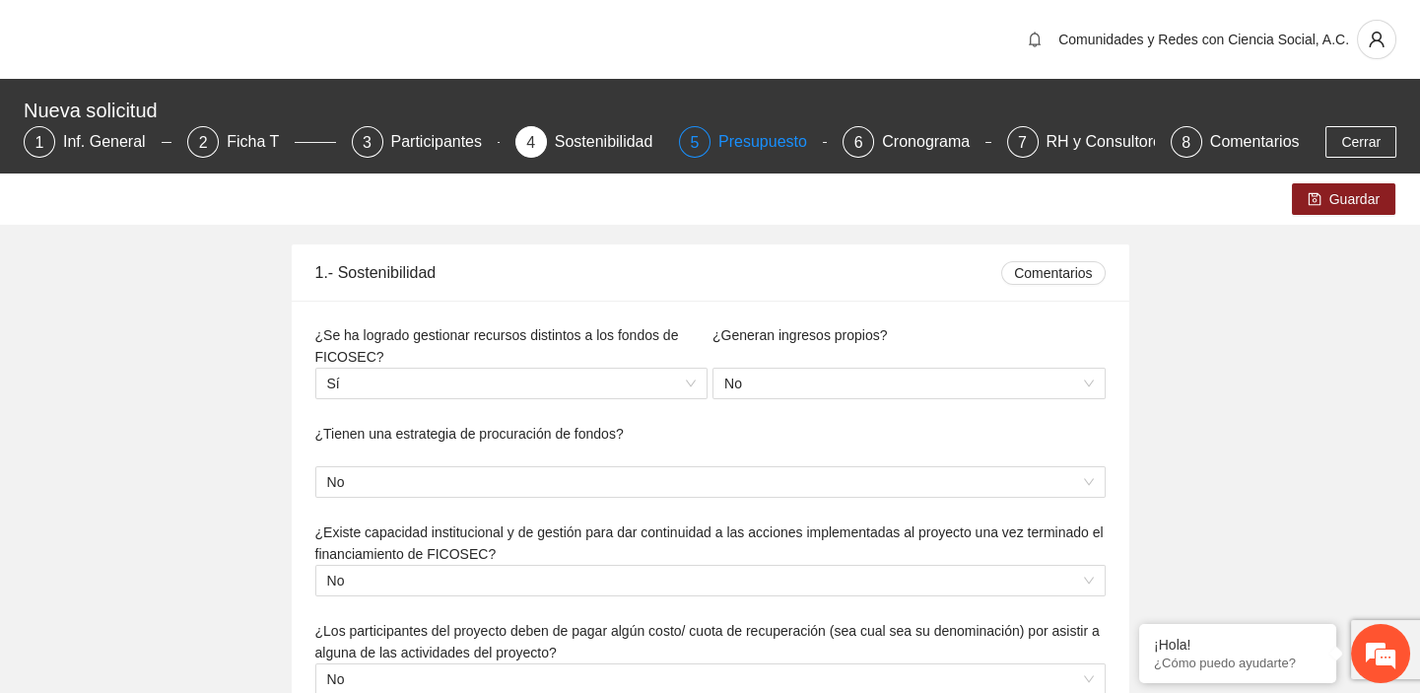
click at [727, 138] on div "Presupuesto" at bounding box center [770, 142] width 104 height 32
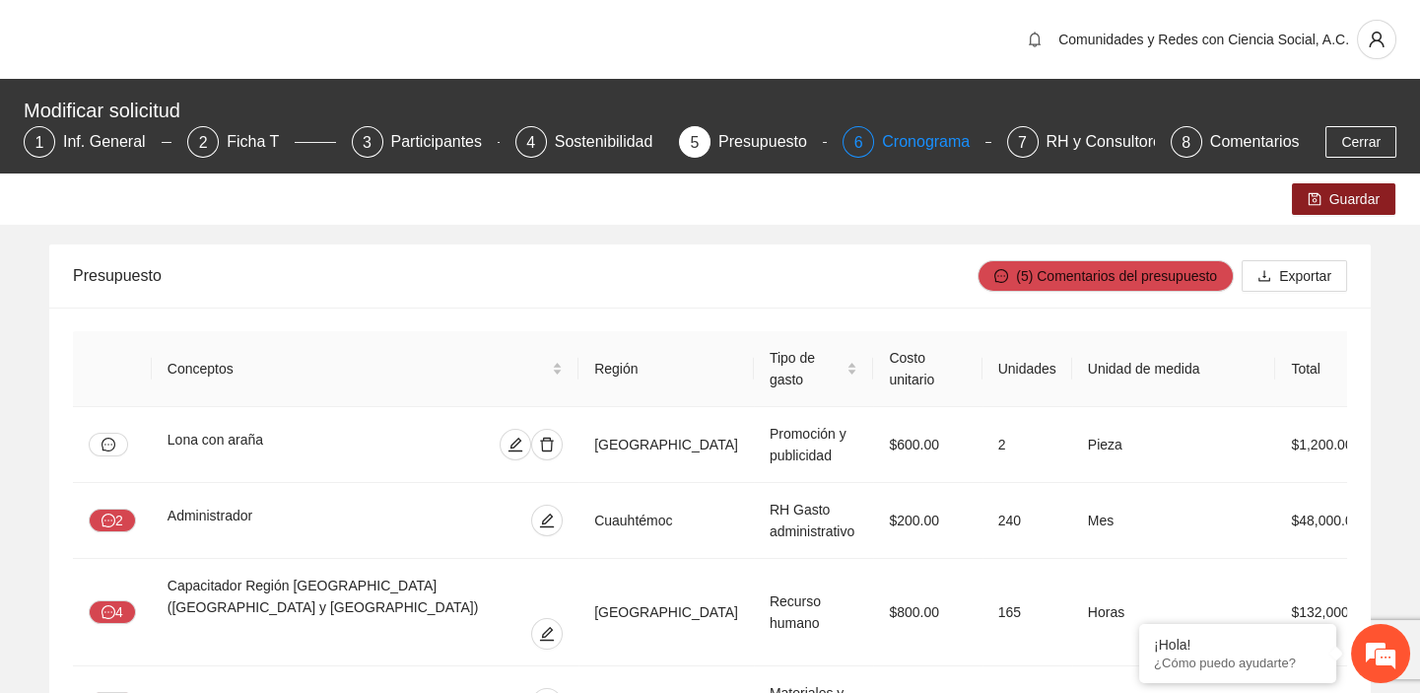
click at [895, 148] on div "Cronograma" at bounding box center [933, 142] width 103 height 32
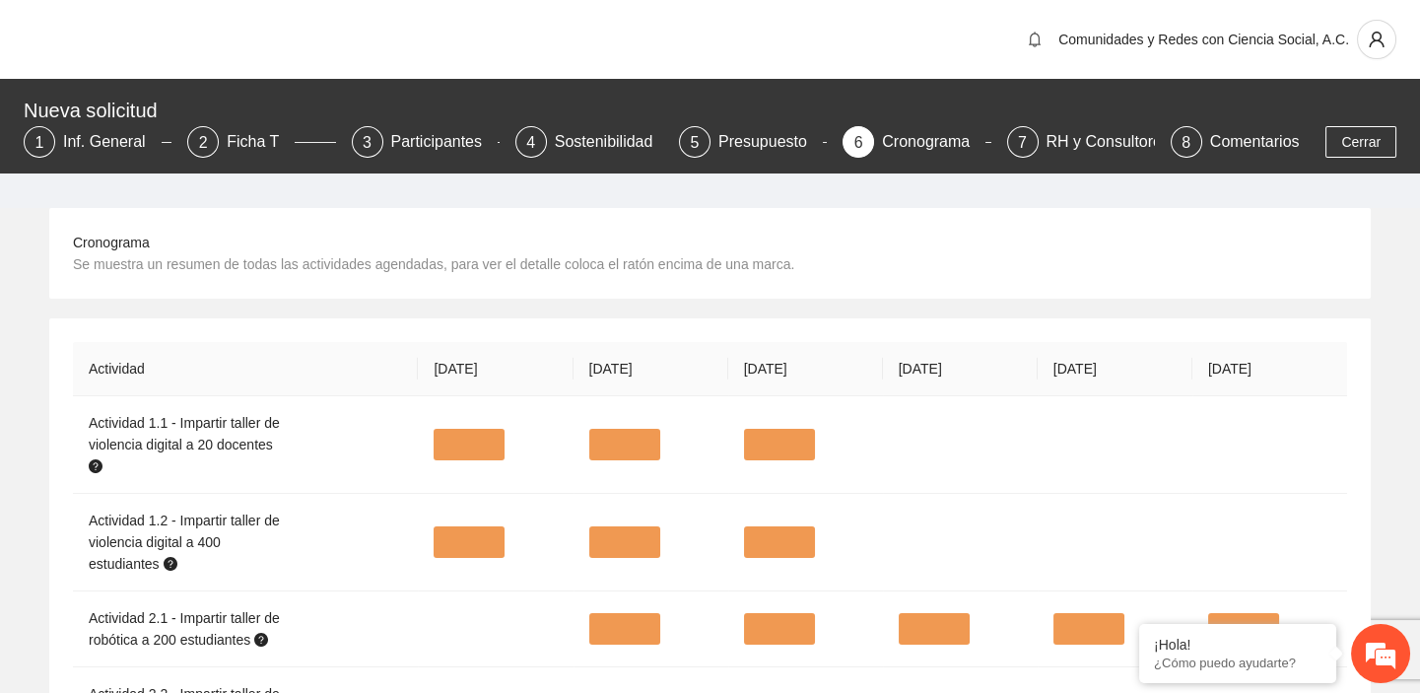
click at [924, 152] on div "Cronograma" at bounding box center [933, 142] width 103 height 32
click at [922, 141] on div "Cronograma" at bounding box center [933, 142] width 103 height 32
click at [1084, 146] on div "RH y Consultores" at bounding box center [1115, 142] width 139 height 32
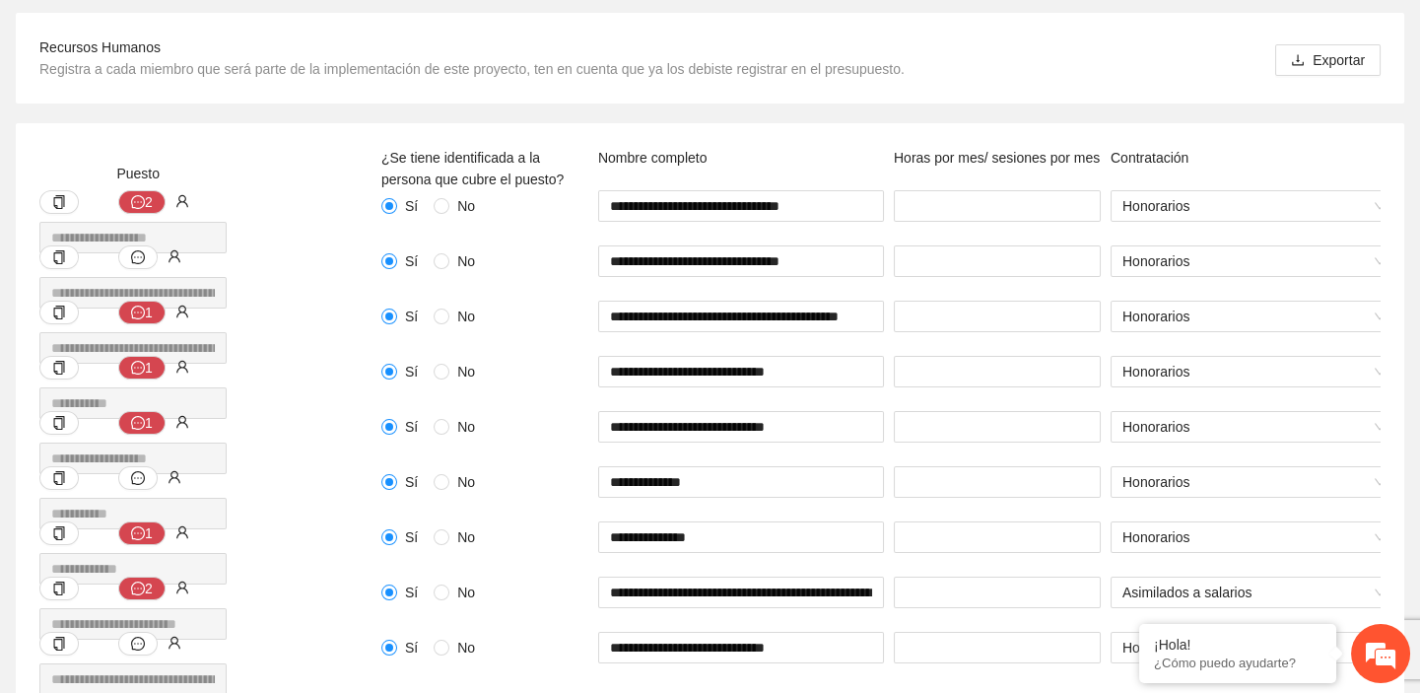
scroll to position [419, 0]
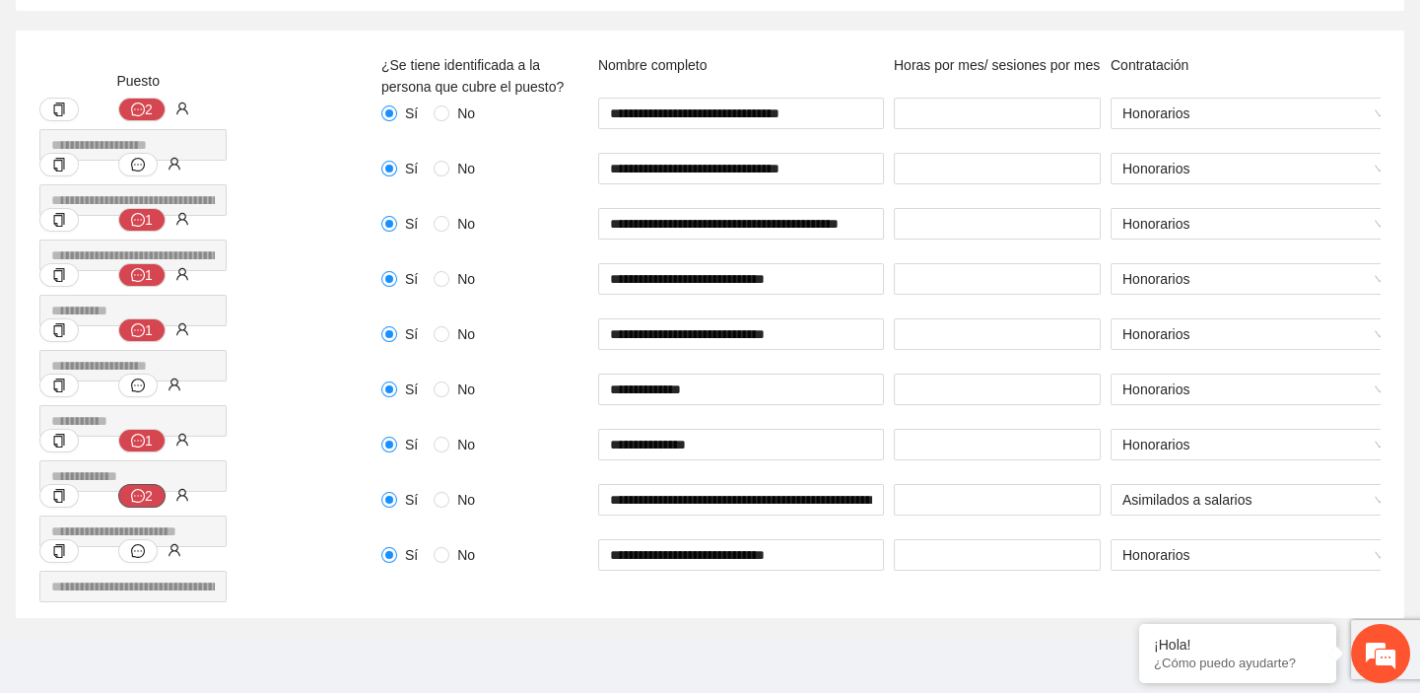
click at [133, 489] on icon "message" at bounding box center [138, 496] width 14 height 14
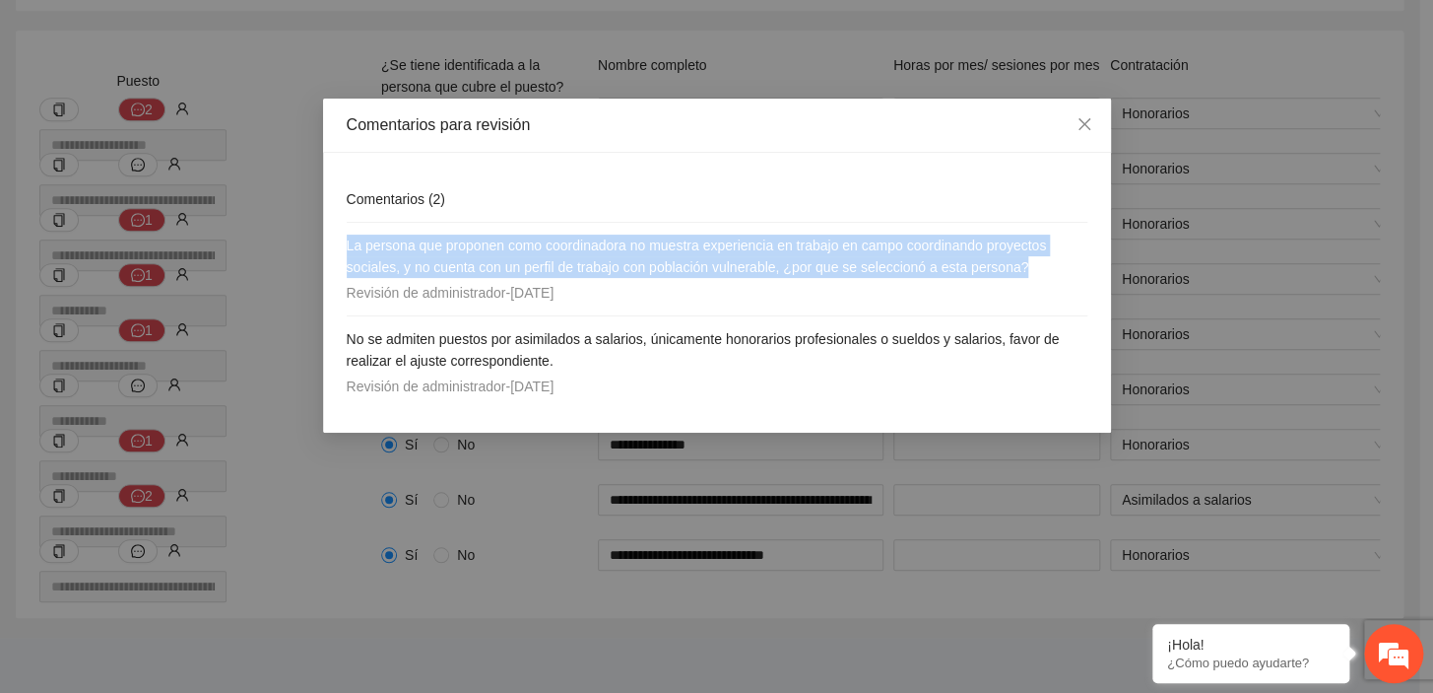
drag, startPoint x: 343, startPoint y: 246, endPoint x: 1048, endPoint y: 273, distance: 705.9
click at [1048, 273] on div "Comentarios ( 2 ) La persona que proponen como coordinadora no muestra experien…" at bounding box center [717, 293] width 788 height 280
copy span "La persona que proponen como coordinadora no muestra experiencia en trabajo en …"
click at [1091, 128] on icon "close" at bounding box center [1085, 124] width 16 height 16
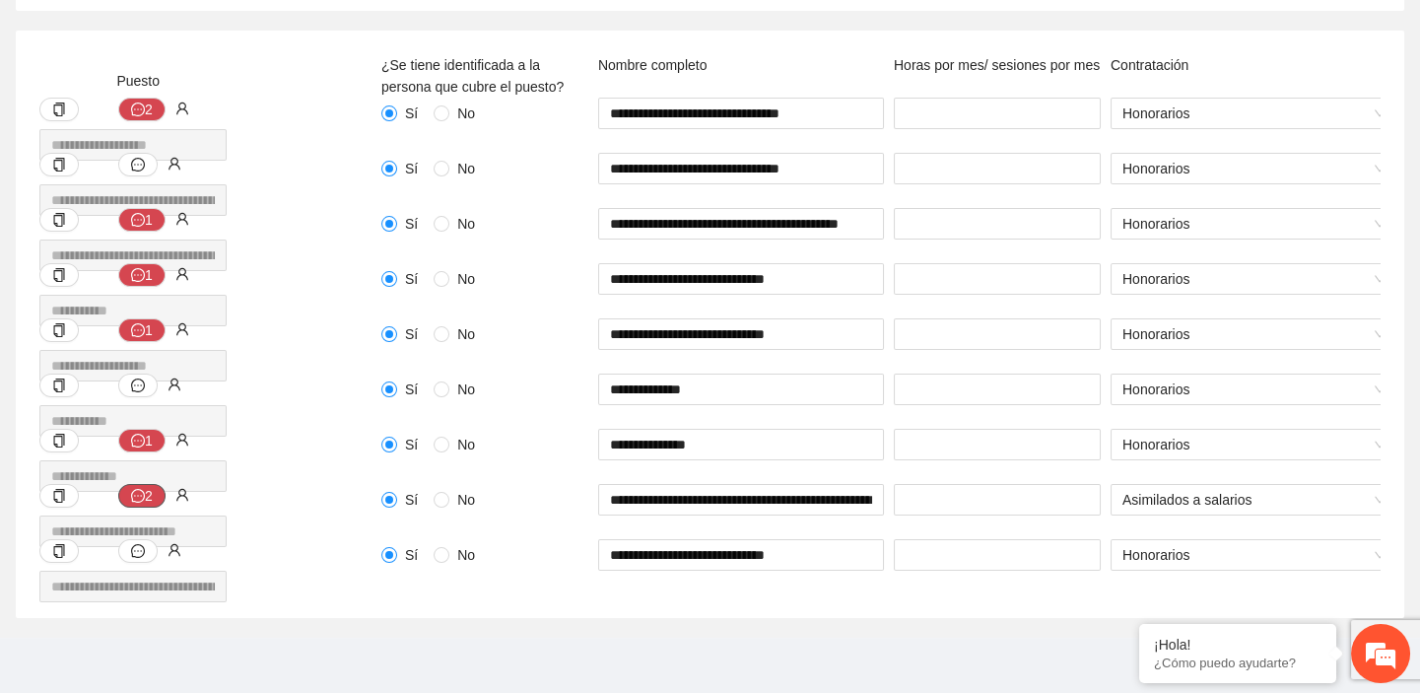
click at [142, 489] on icon "message" at bounding box center [138, 496] width 14 height 14
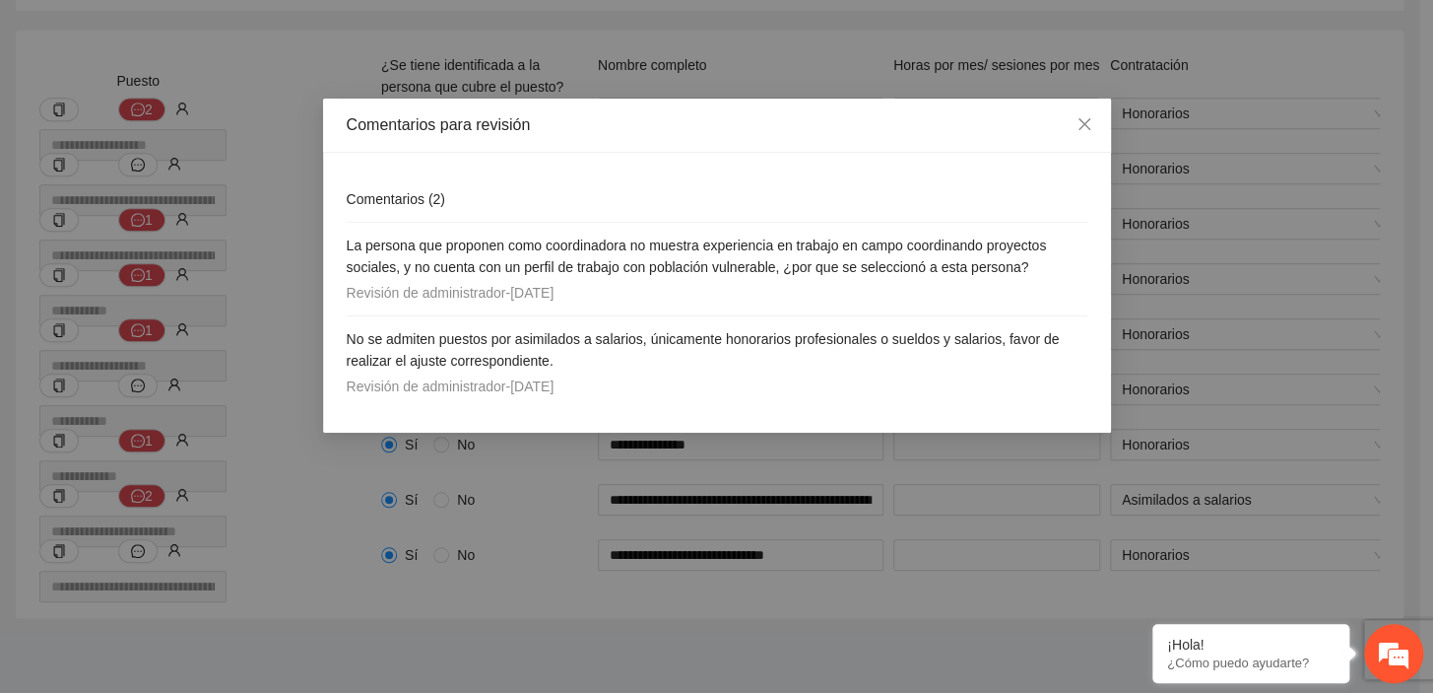
click at [142, 428] on div "Comentarios para revisión Comentarios ( 2 ) La persona que proponen como coordi…" at bounding box center [716, 346] width 1433 height 693
click at [1088, 117] on icon "close" at bounding box center [1085, 124] width 16 height 16
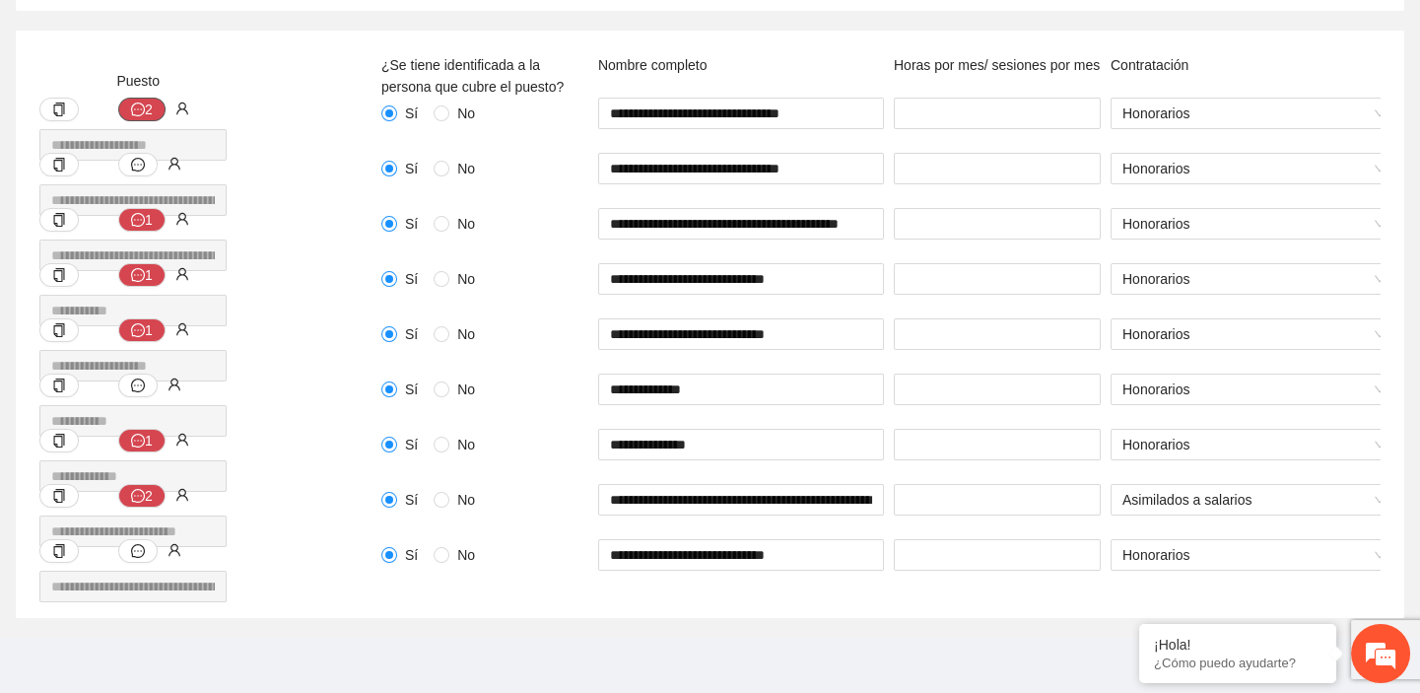
click at [154, 98] on button "2" at bounding box center [141, 110] width 47 height 24
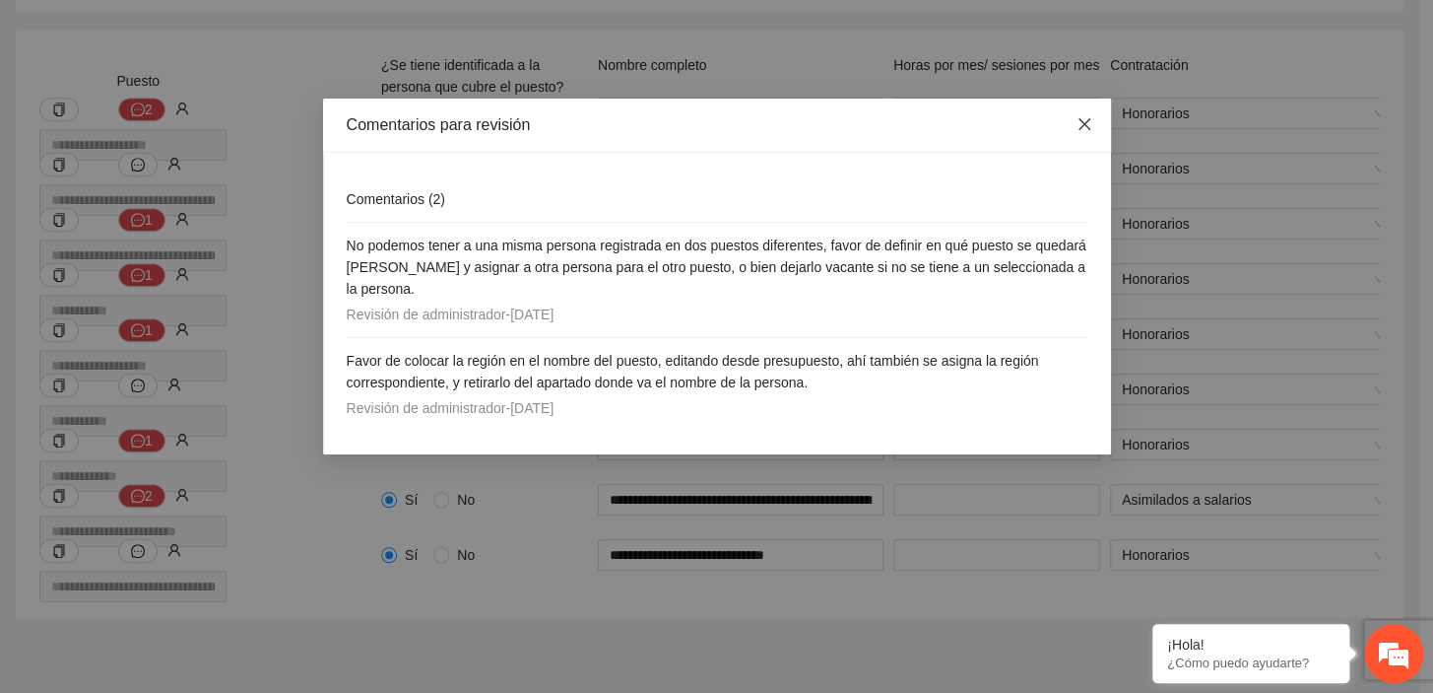
drag, startPoint x: 1083, startPoint y: 125, endPoint x: 986, endPoint y: 129, distance: 96.6
click at [1080, 125] on icon "close" at bounding box center [1085, 124] width 16 height 16
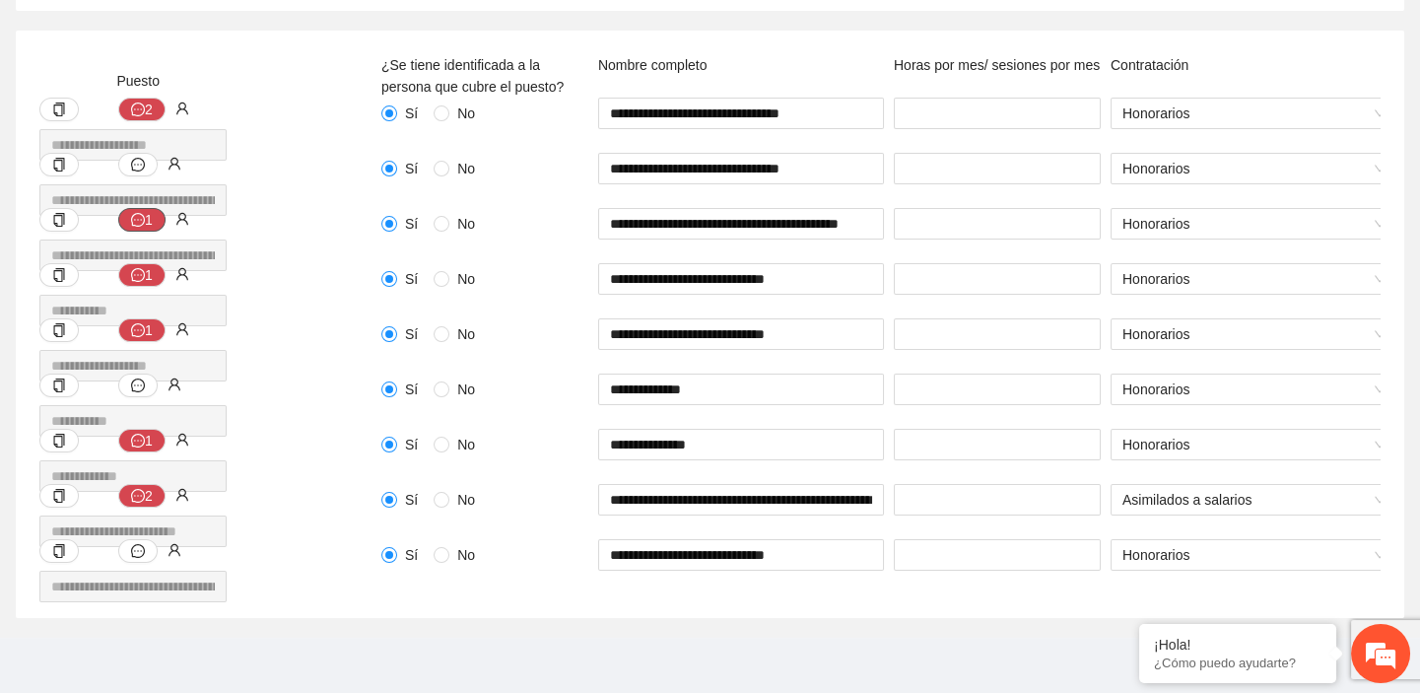
click at [141, 213] on icon "message" at bounding box center [138, 220] width 14 height 14
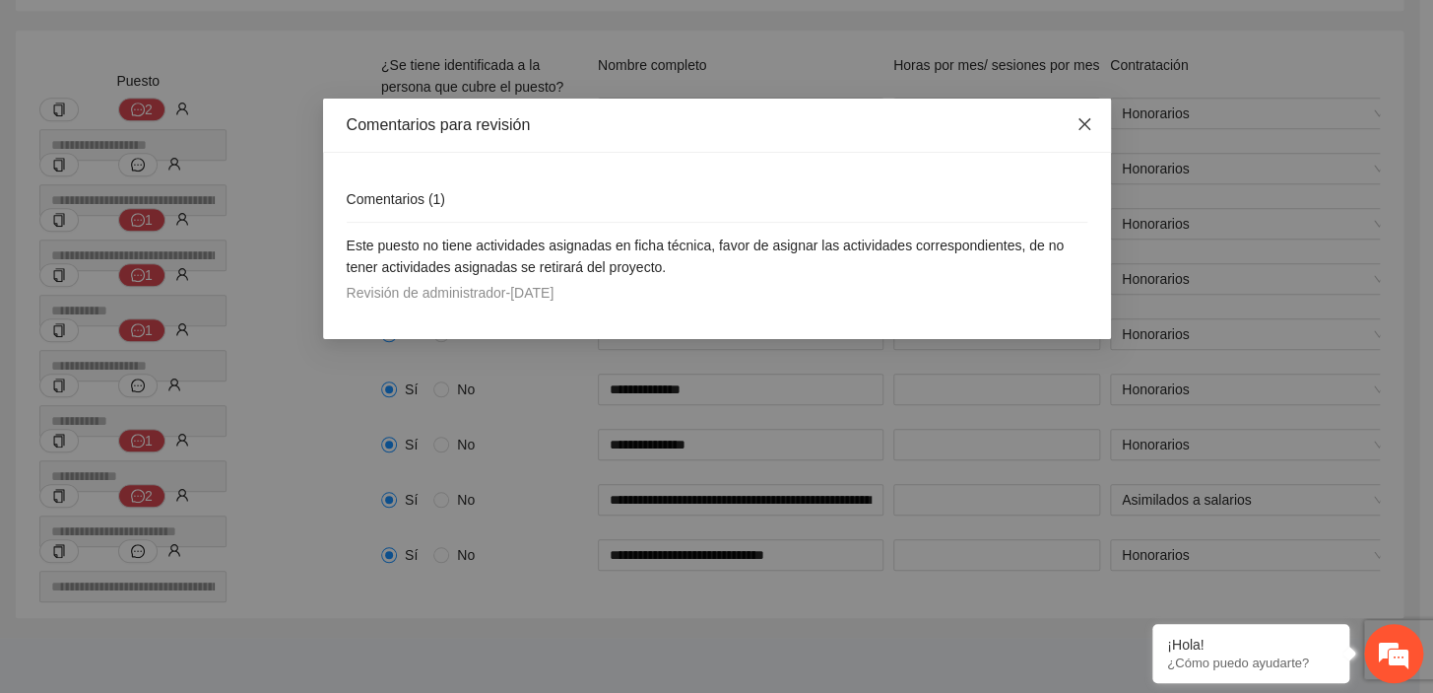
click at [1077, 128] on icon "close" at bounding box center [1085, 124] width 16 height 16
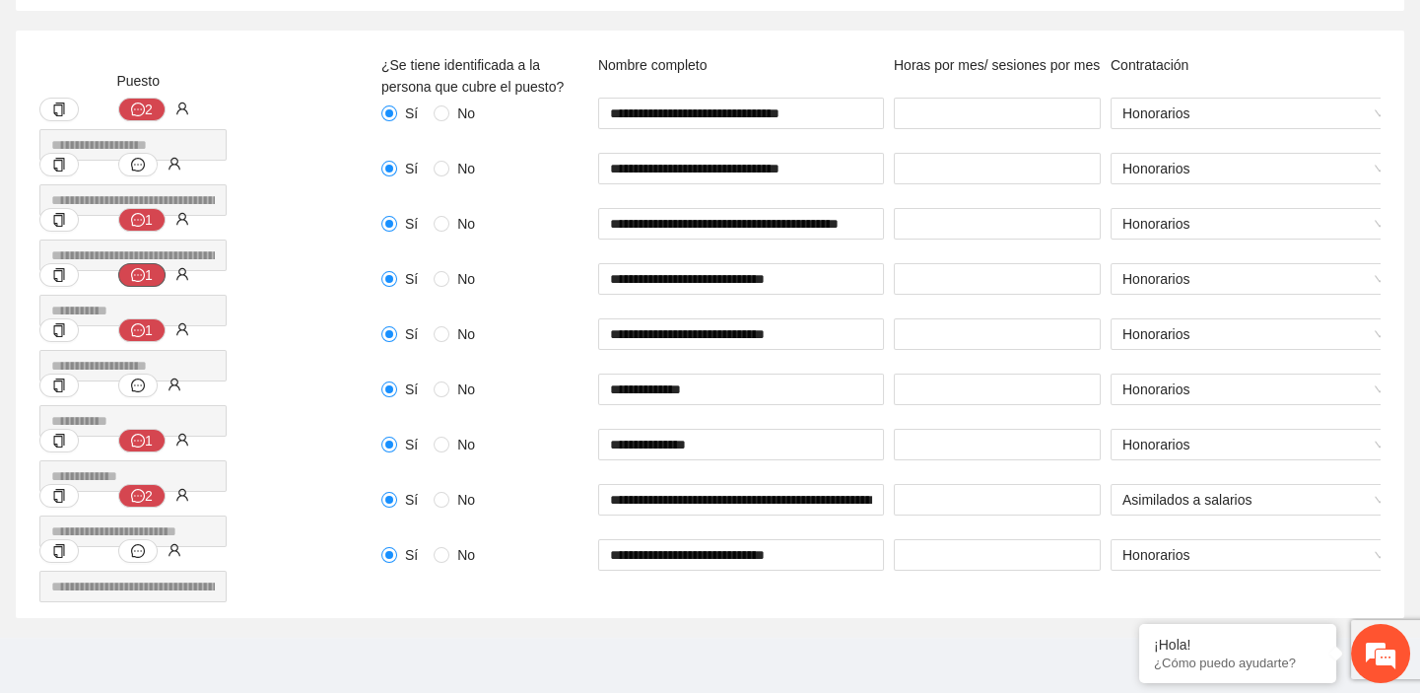
click at [148, 265] on button "1" at bounding box center [141, 275] width 47 height 24
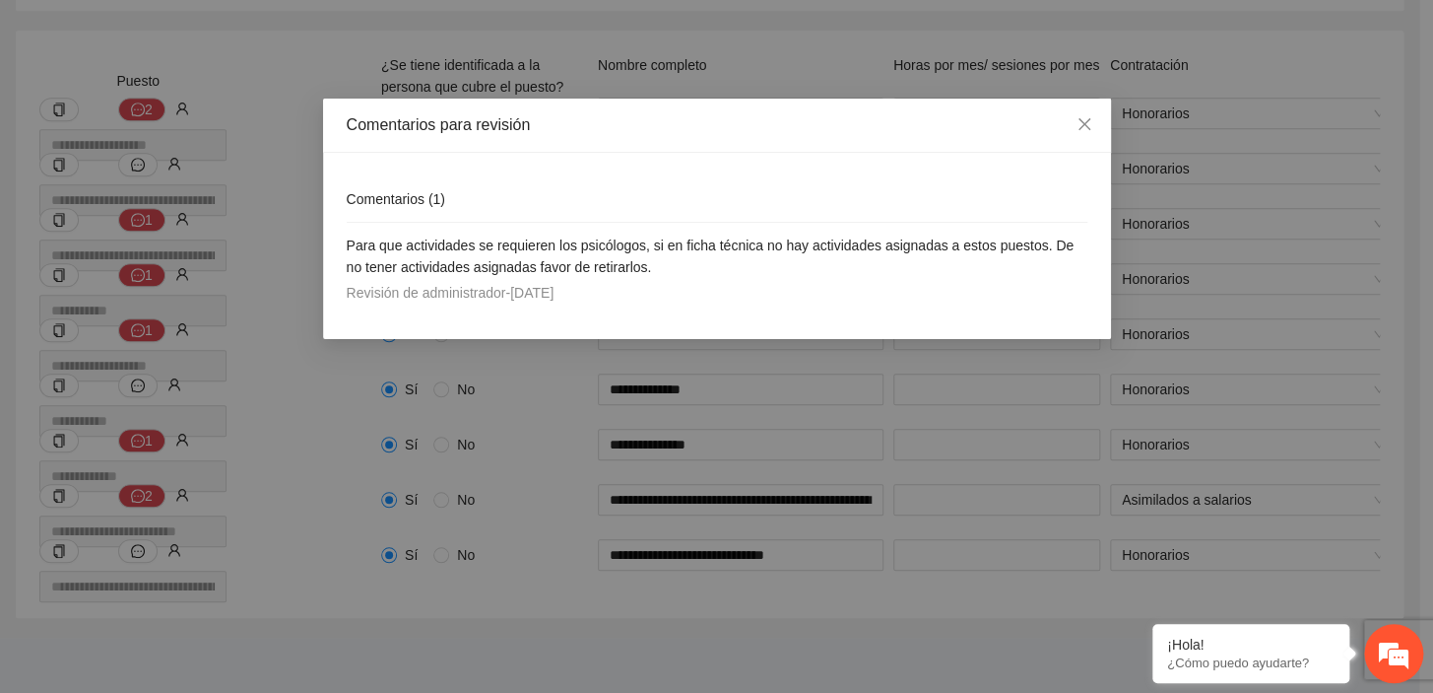
click at [139, 315] on div "Comentarios para revisión Comentarios ( 1 ) Para que actividades se requieren l…" at bounding box center [716, 346] width 1433 height 693
click at [1093, 134] on span "Close" at bounding box center [1084, 125] width 53 height 53
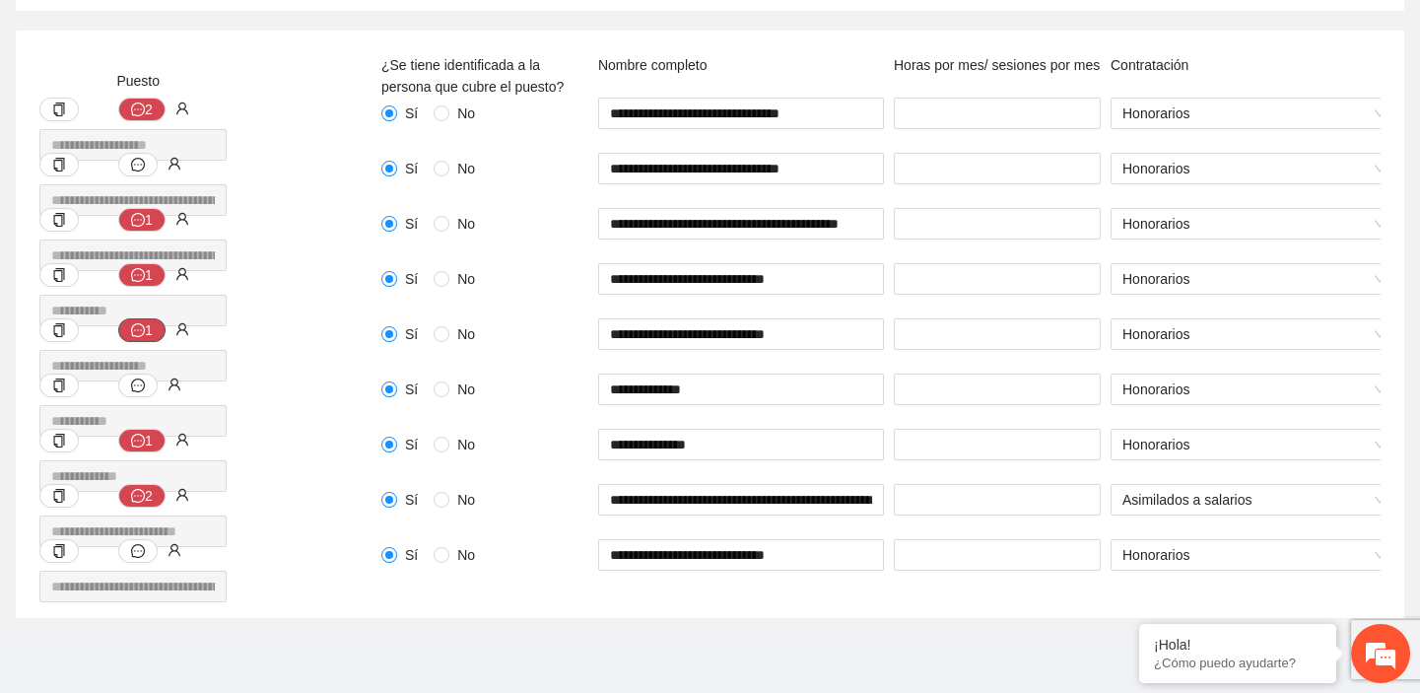
click at [158, 319] on button "1" at bounding box center [141, 330] width 47 height 24
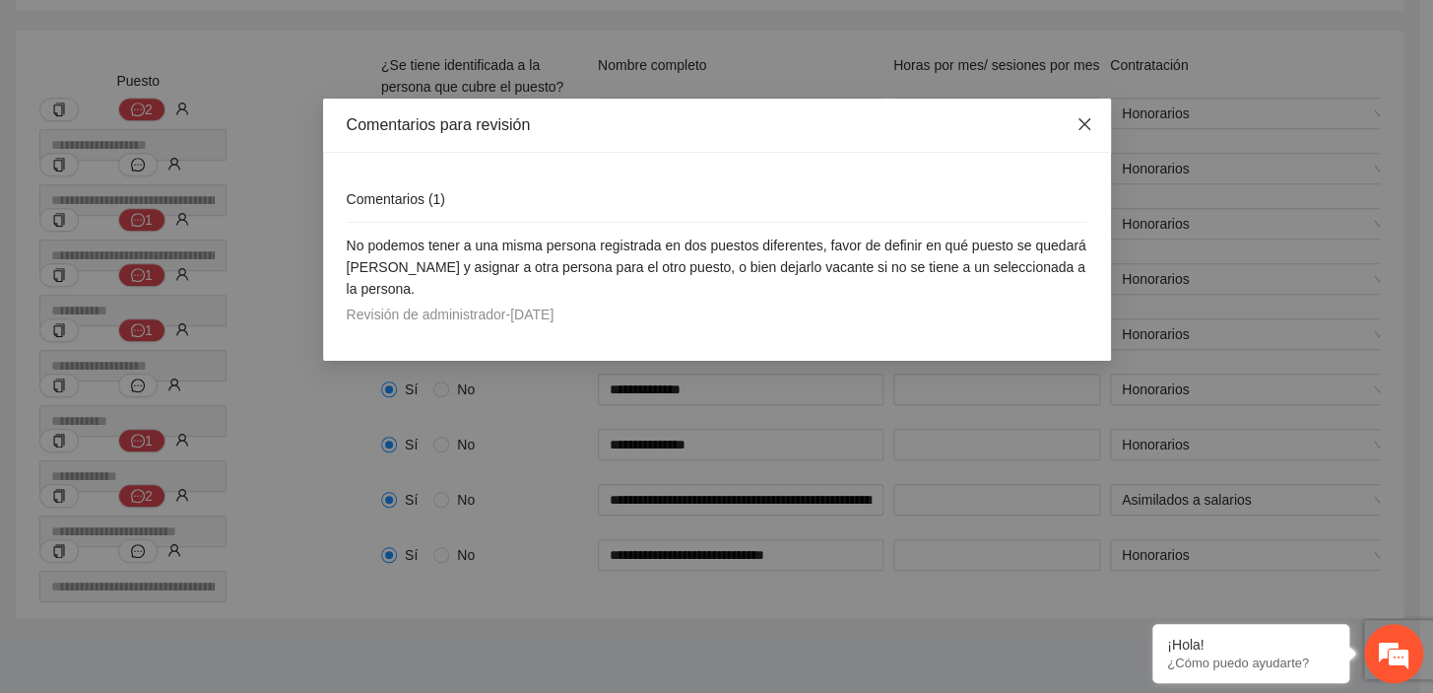
click at [1089, 130] on icon "close" at bounding box center [1084, 124] width 12 height 12
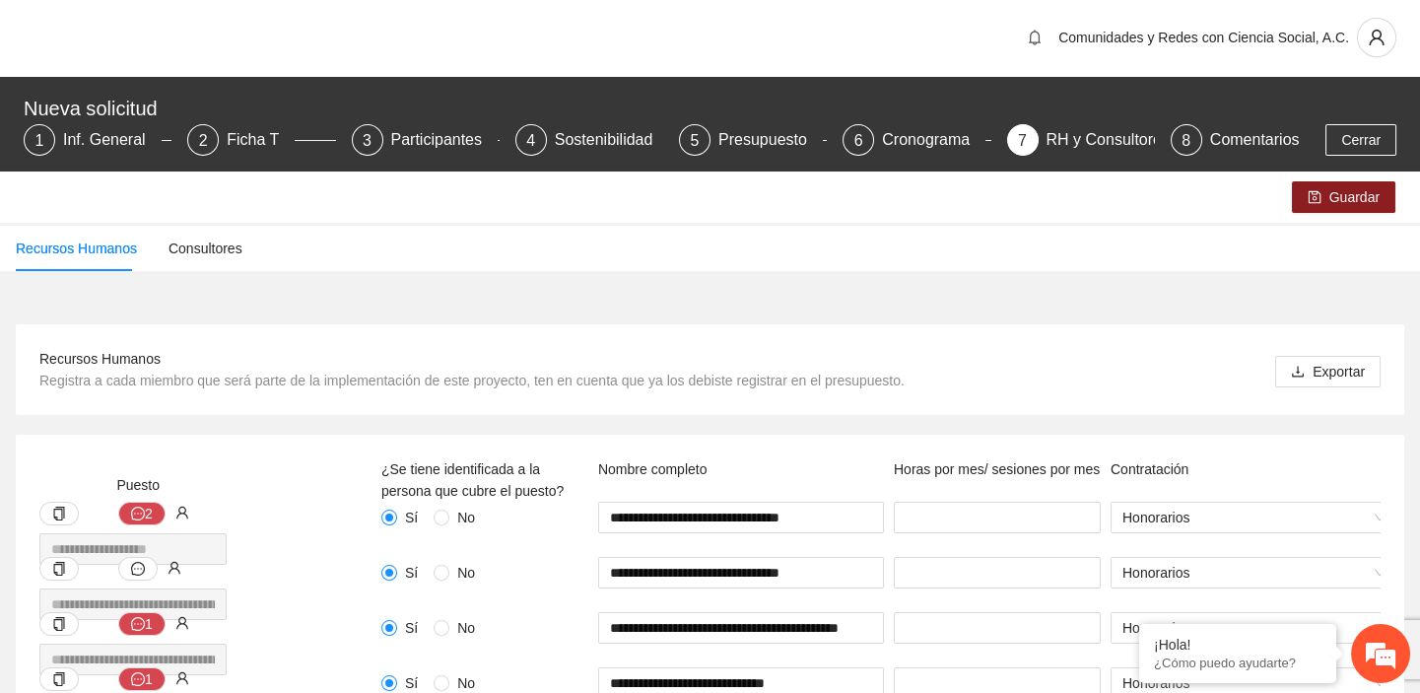
scroll to position [0, 0]
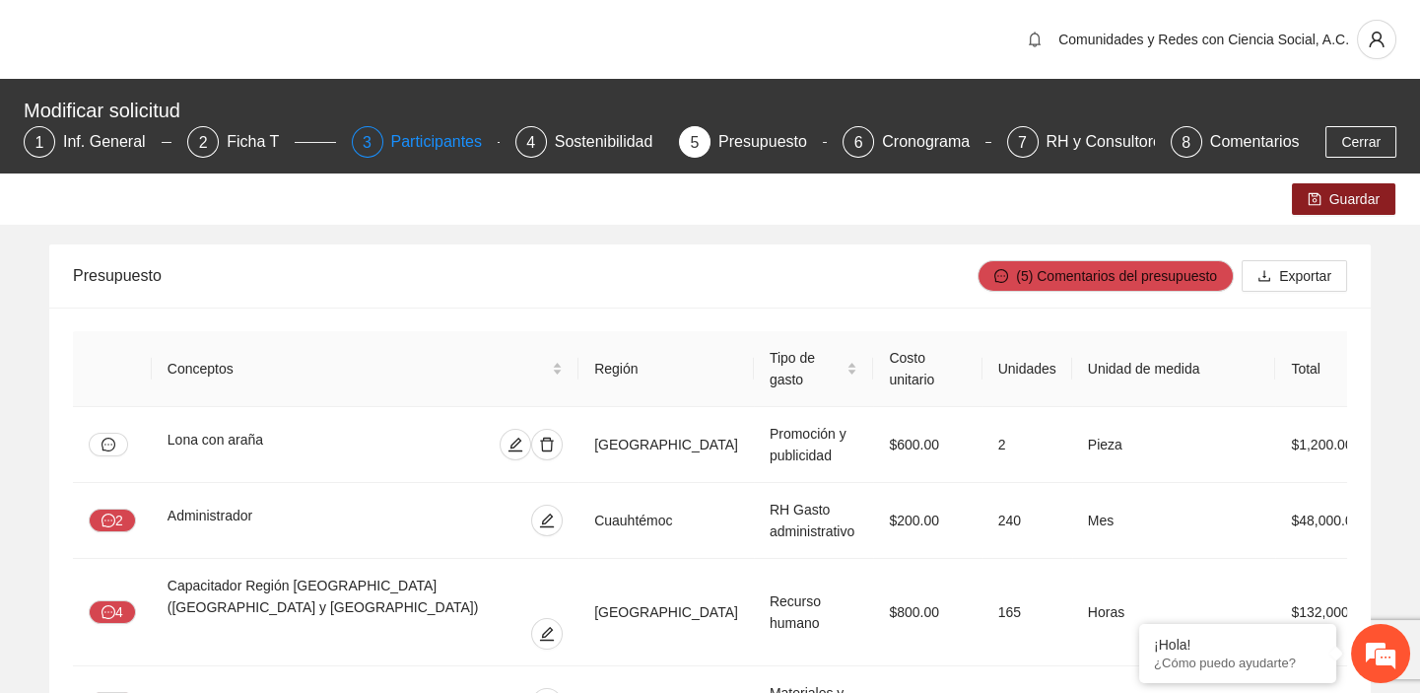
click at [456, 148] on div "Participantes" at bounding box center [444, 142] width 107 height 32
click at [256, 117] on div "Modificar solicitud" at bounding box center [704, 111] width 1360 height 32
